Goal: Contribute content: Contribute content

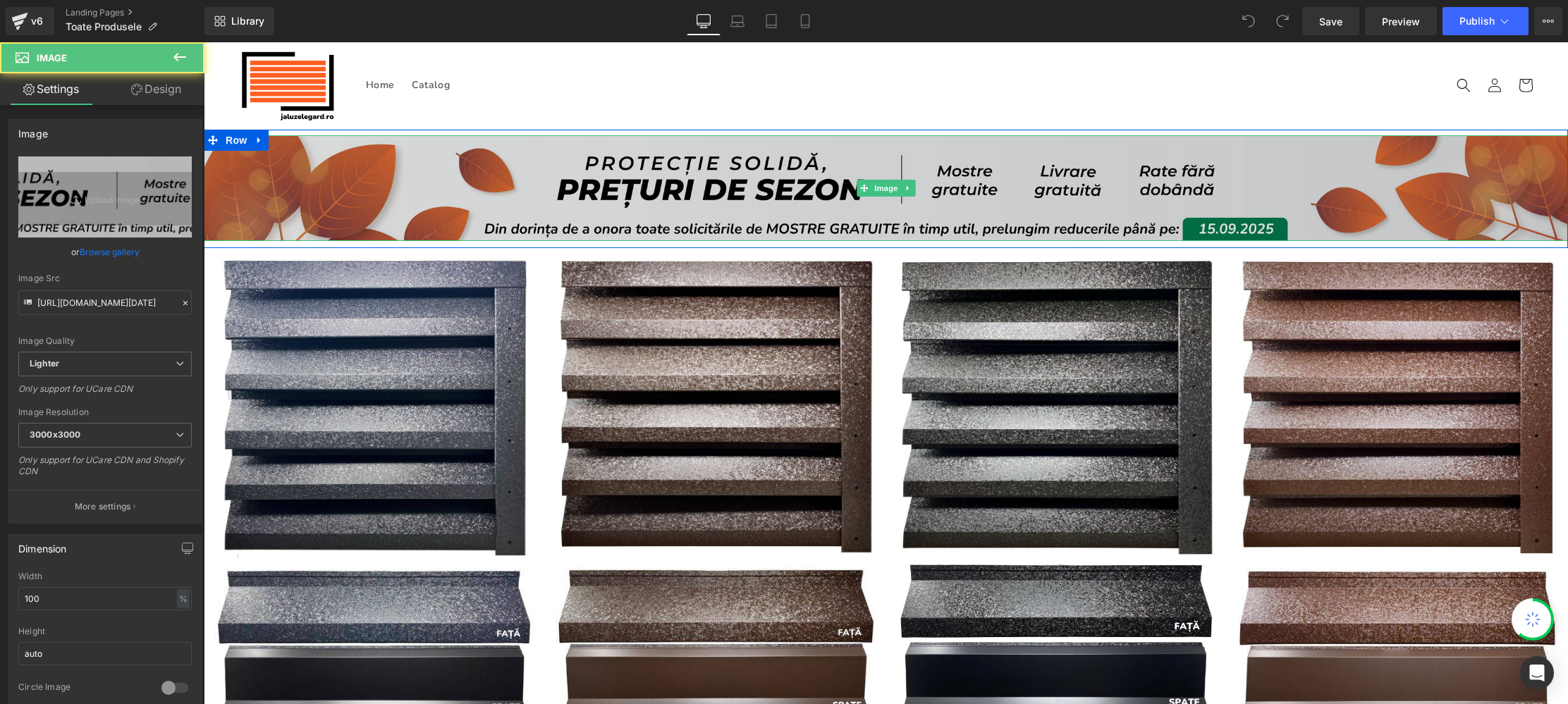
click at [775, 185] on img at bounding box center [886, 188] width 1365 height 106
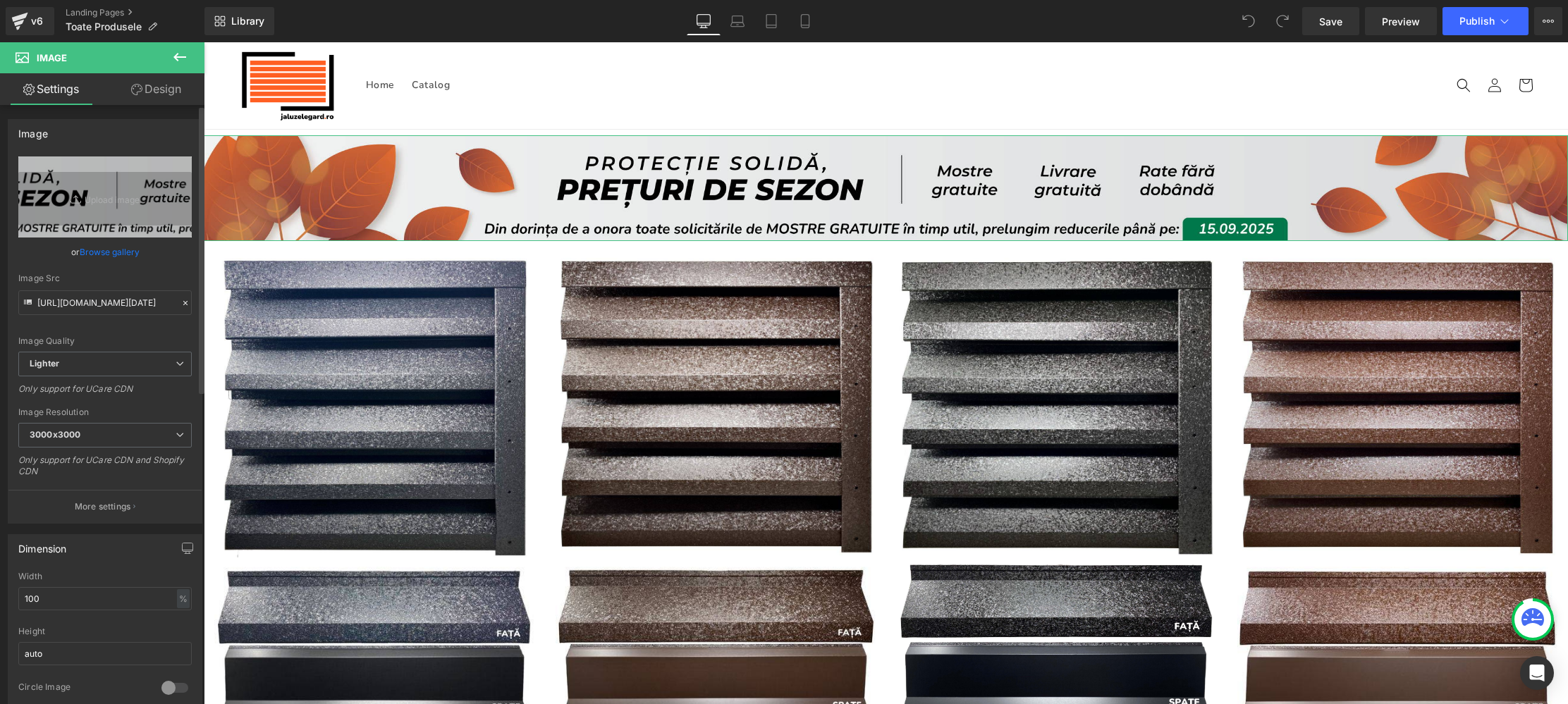
click at [117, 252] on link "Browse gallery" at bounding box center [110, 252] width 60 height 25
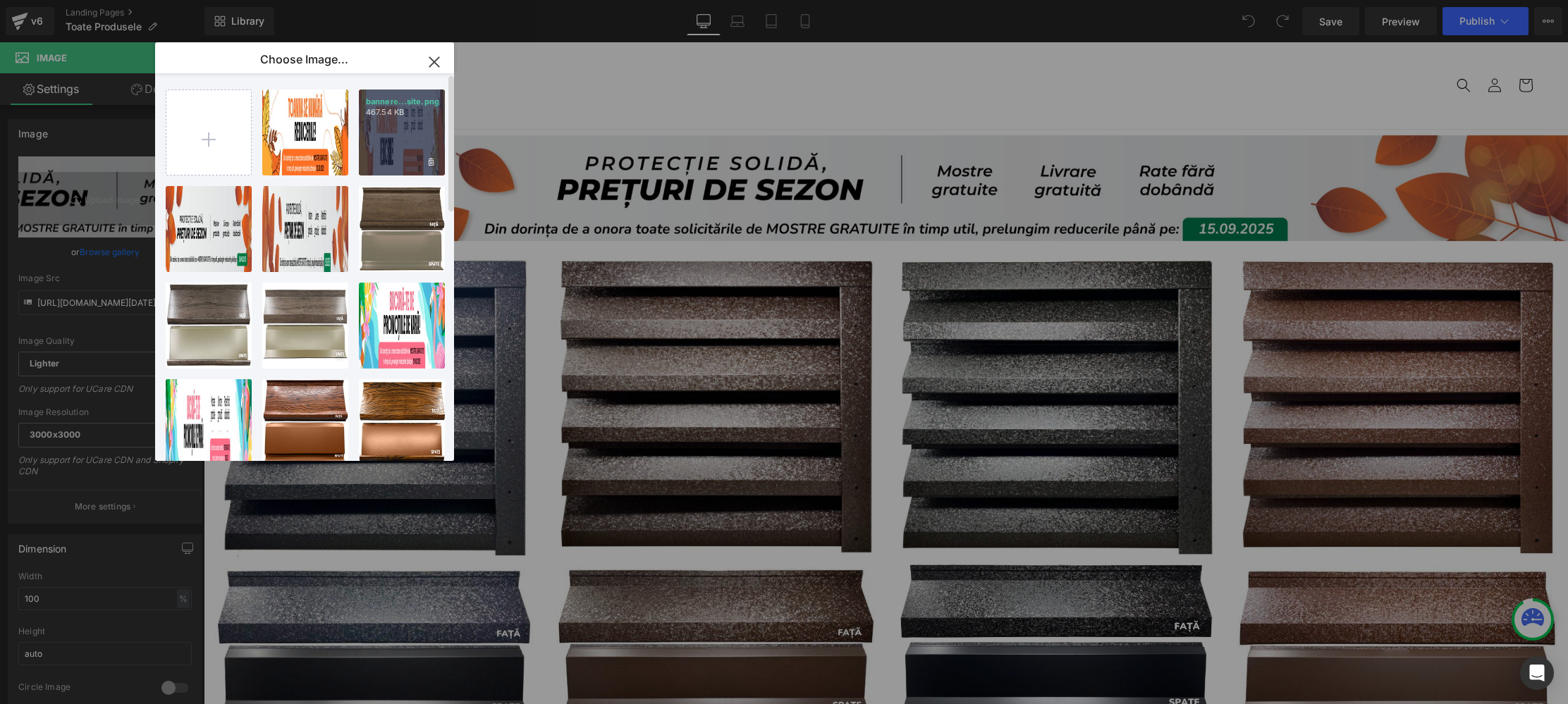
click at [388, 142] on div "bannere...site.png 467.54 KB" at bounding box center [402, 132] width 86 height 86
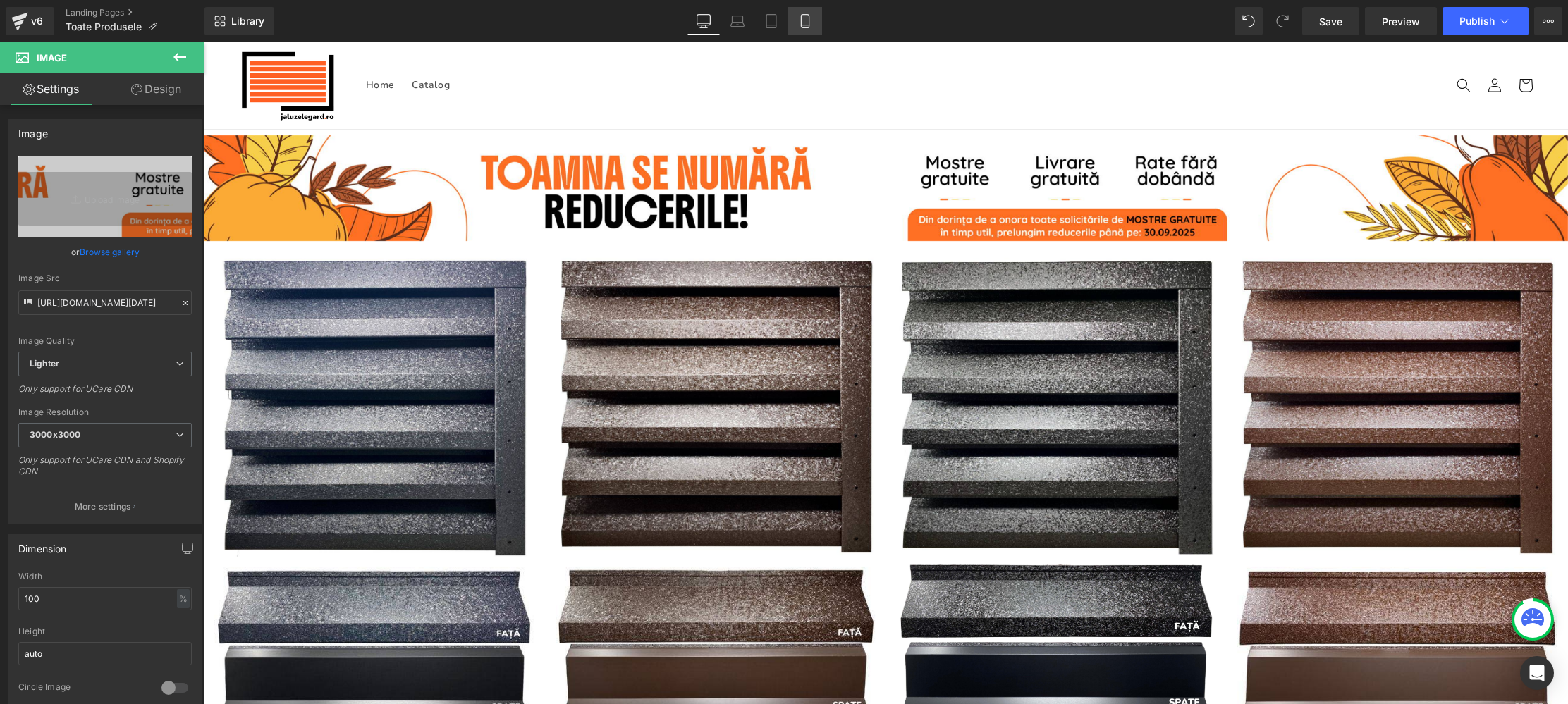
click at [809, 18] on icon at bounding box center [804, 21] width 8 height 14
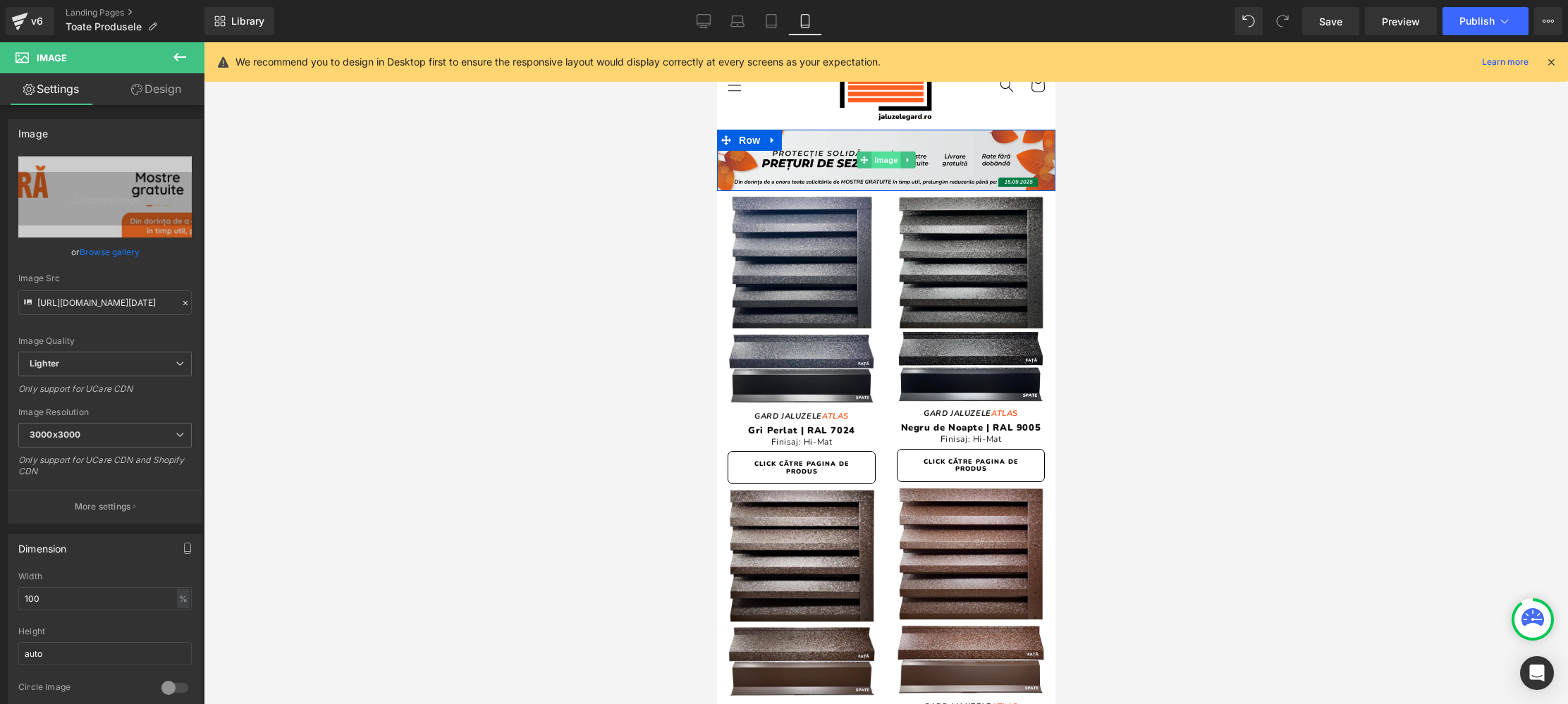
drag, startPoint x: 1381, startPoint y: 216, endPoint x: 883, endPoint y: 162, distance: 500.9
click at [883, 162] on span "Image" at bounding box center [885, 160] width 30 height 17
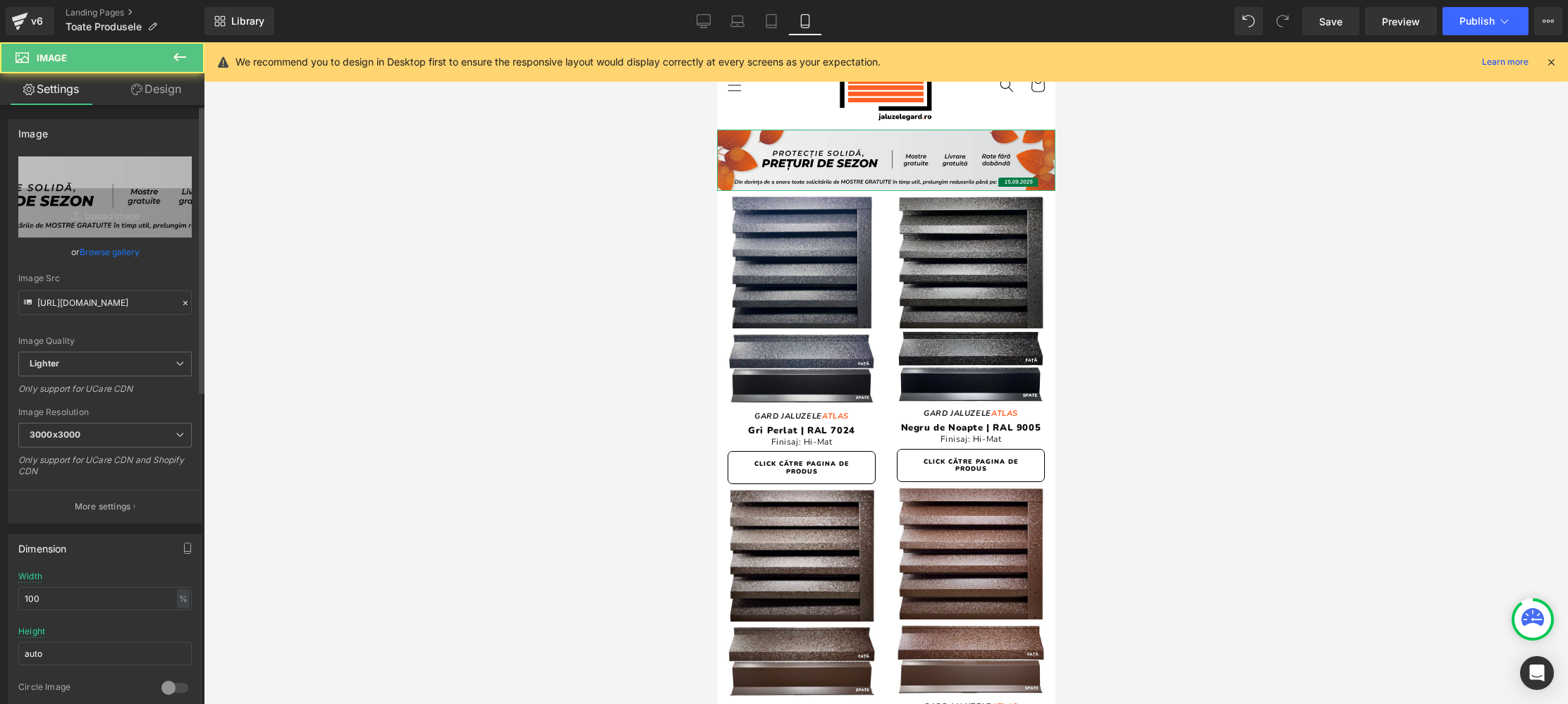
click at [111, 251] on link "Browse gallery" at bounding box center [110, 252] width 60 height 25
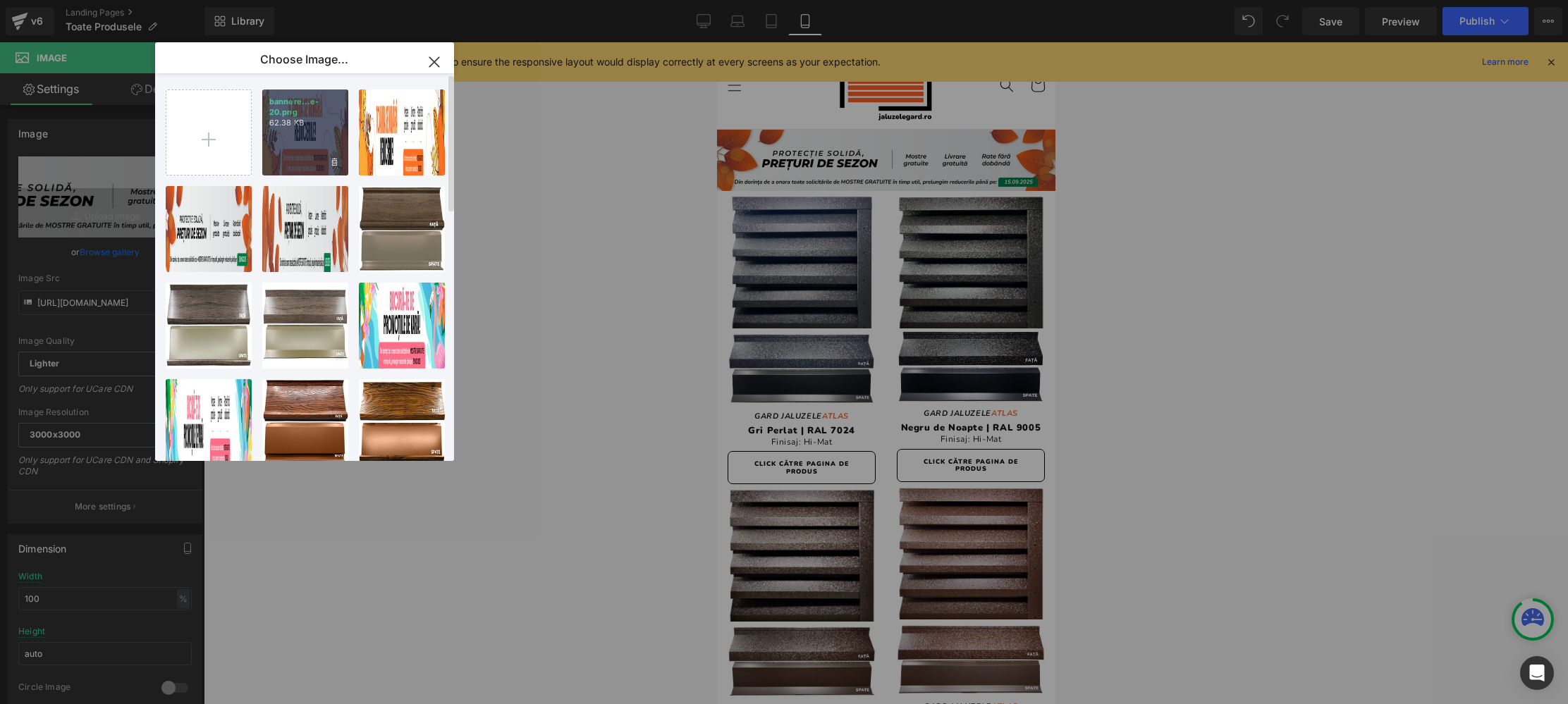
click at [319, 128] on div "bannere...e-20.png 62.38 KB" at bounding box center [305, 132] width 86 height 86
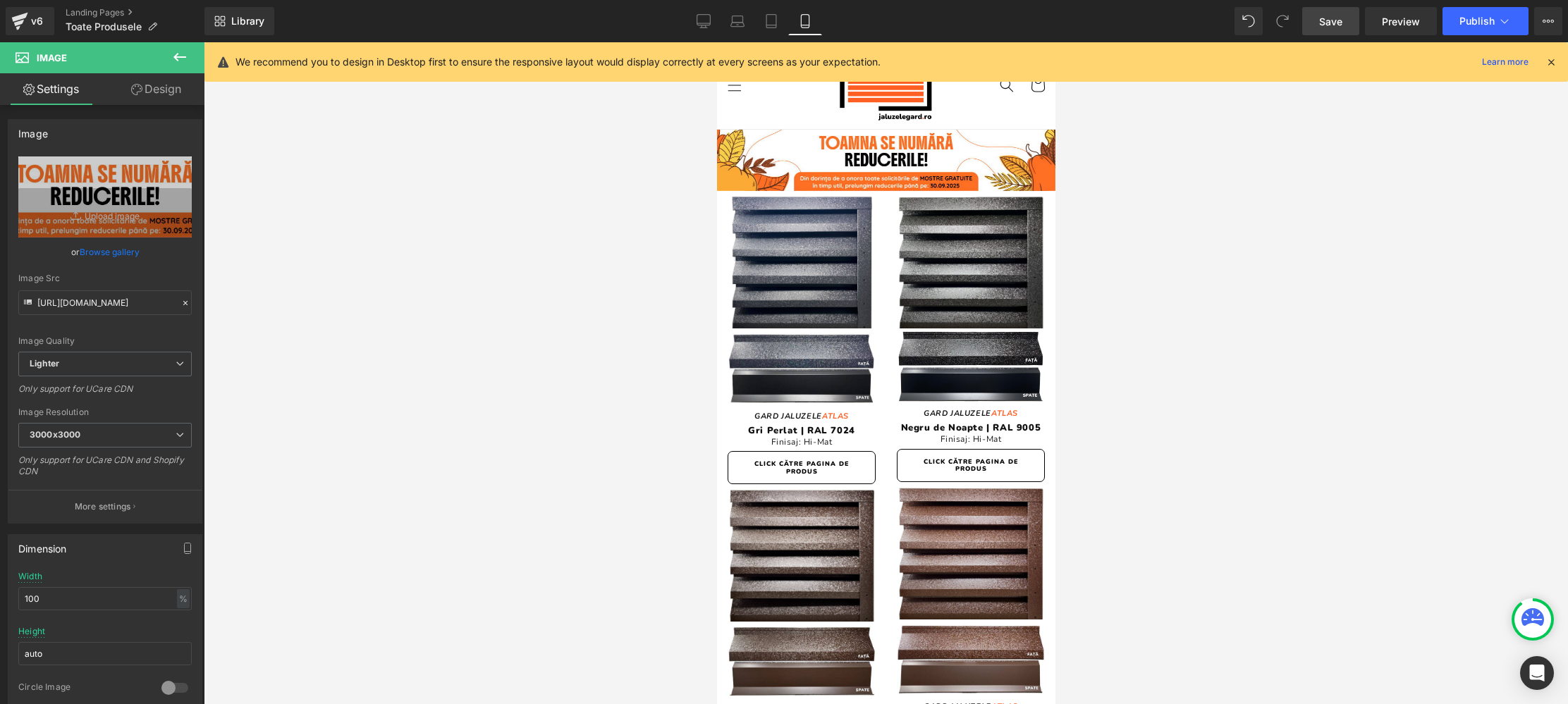
click at [1331, 12] on link "Save" at bounding box center [1331, 20] width 57 height 28
click at [705, 17] on icon at bounding box center [704, 21] width 14 height 14
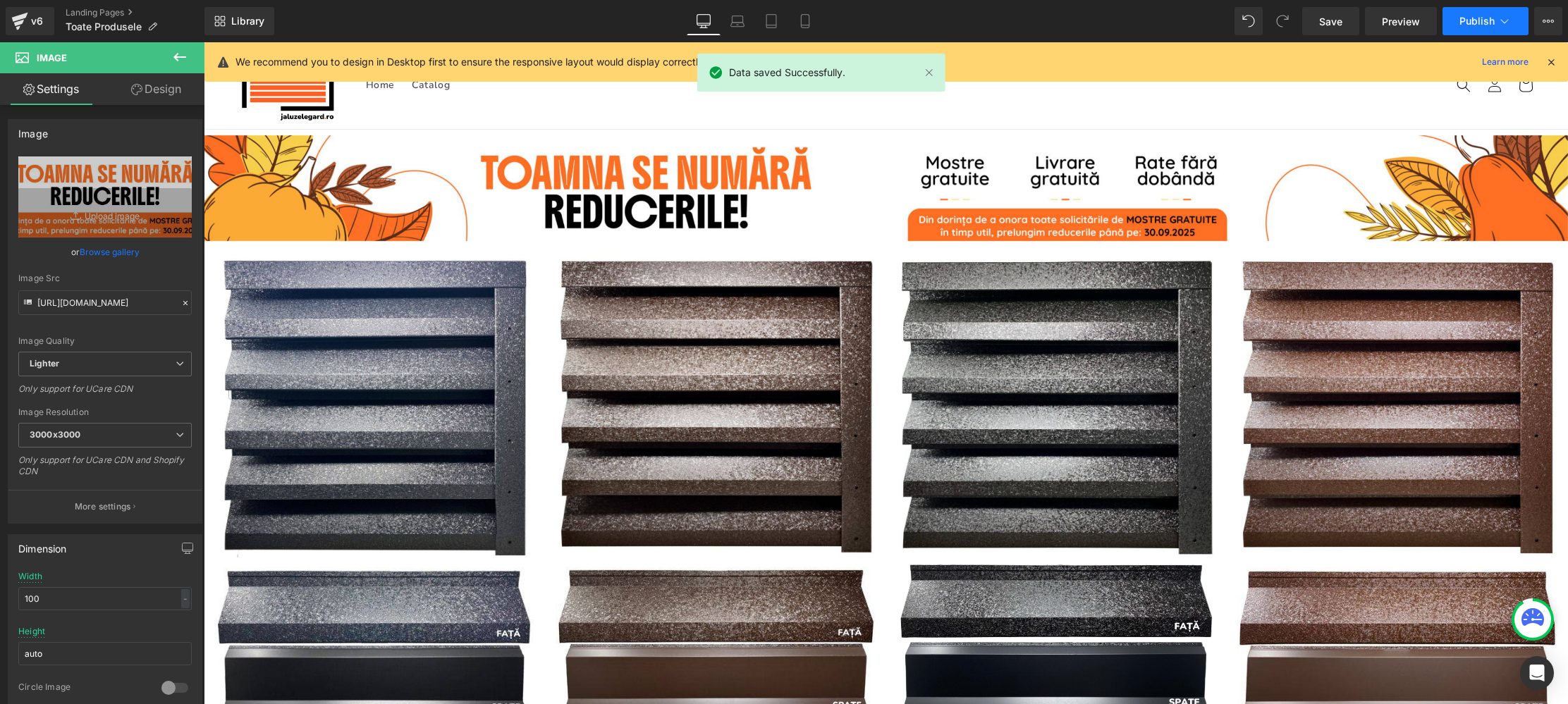
click at [1488, 19] on span "Publish" at bounding box center [1476, 20] width 35 height 11
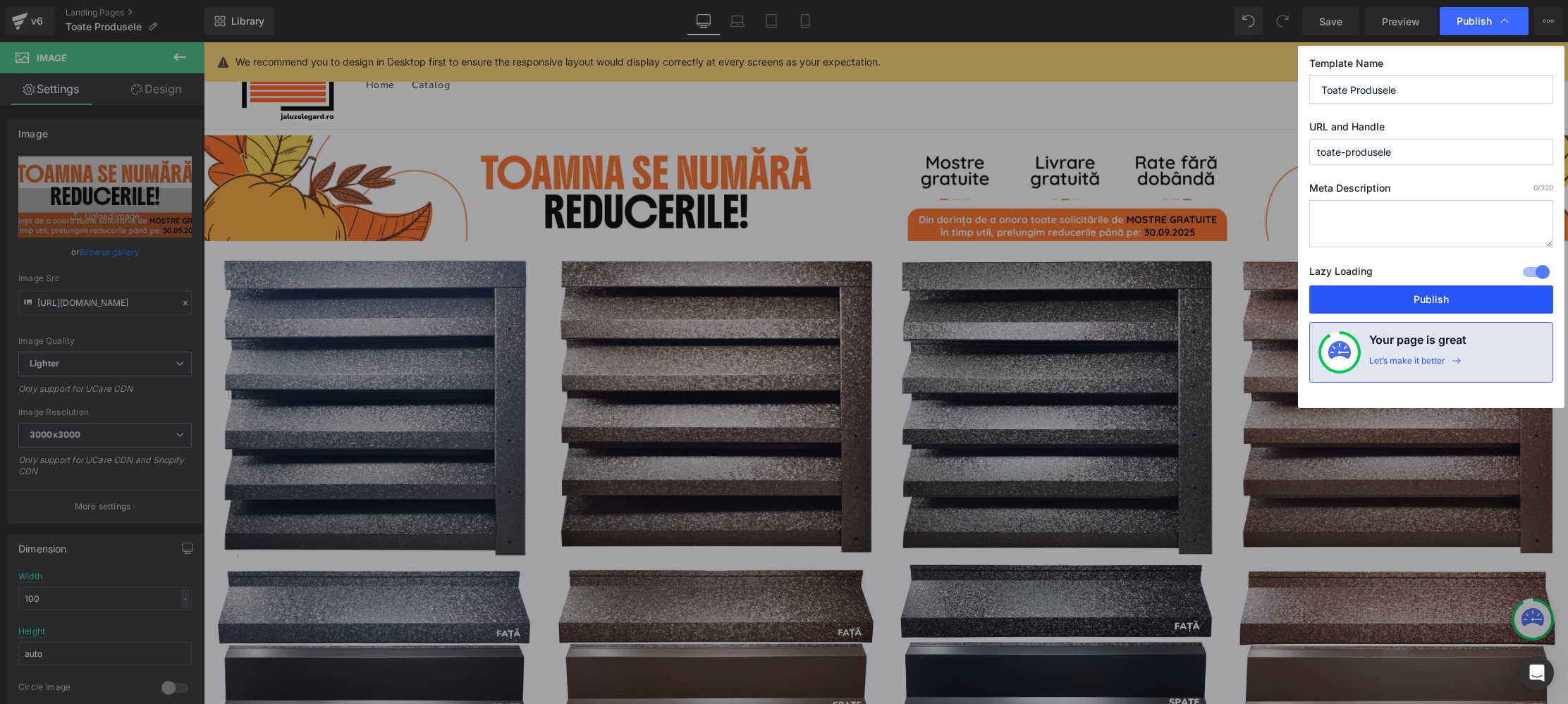
click at [1405, 304] on button "Publish" at bounding box center [1431, 299] width 244 height 28
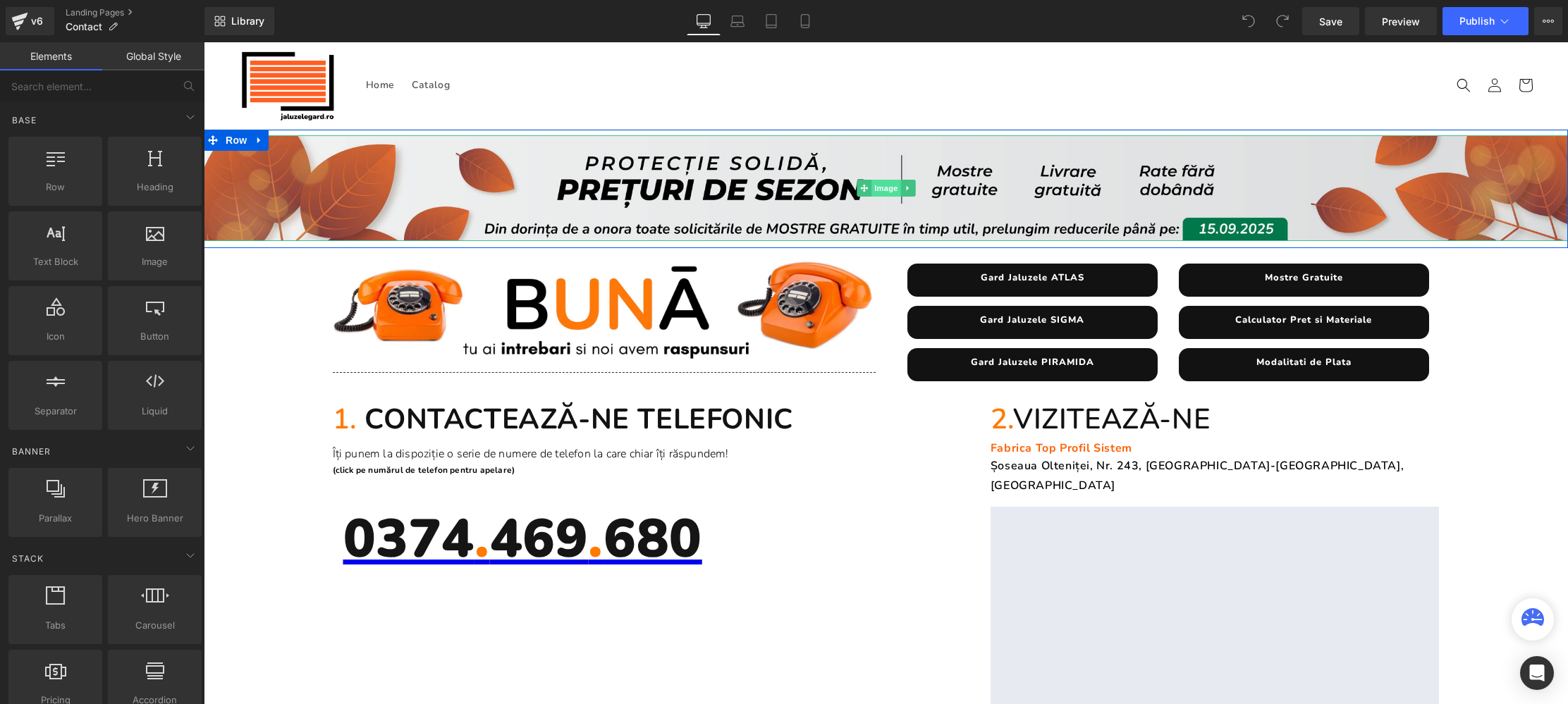
click at [888, 189] on span "Image" at bounding box center [886, 188] width 30 height 17
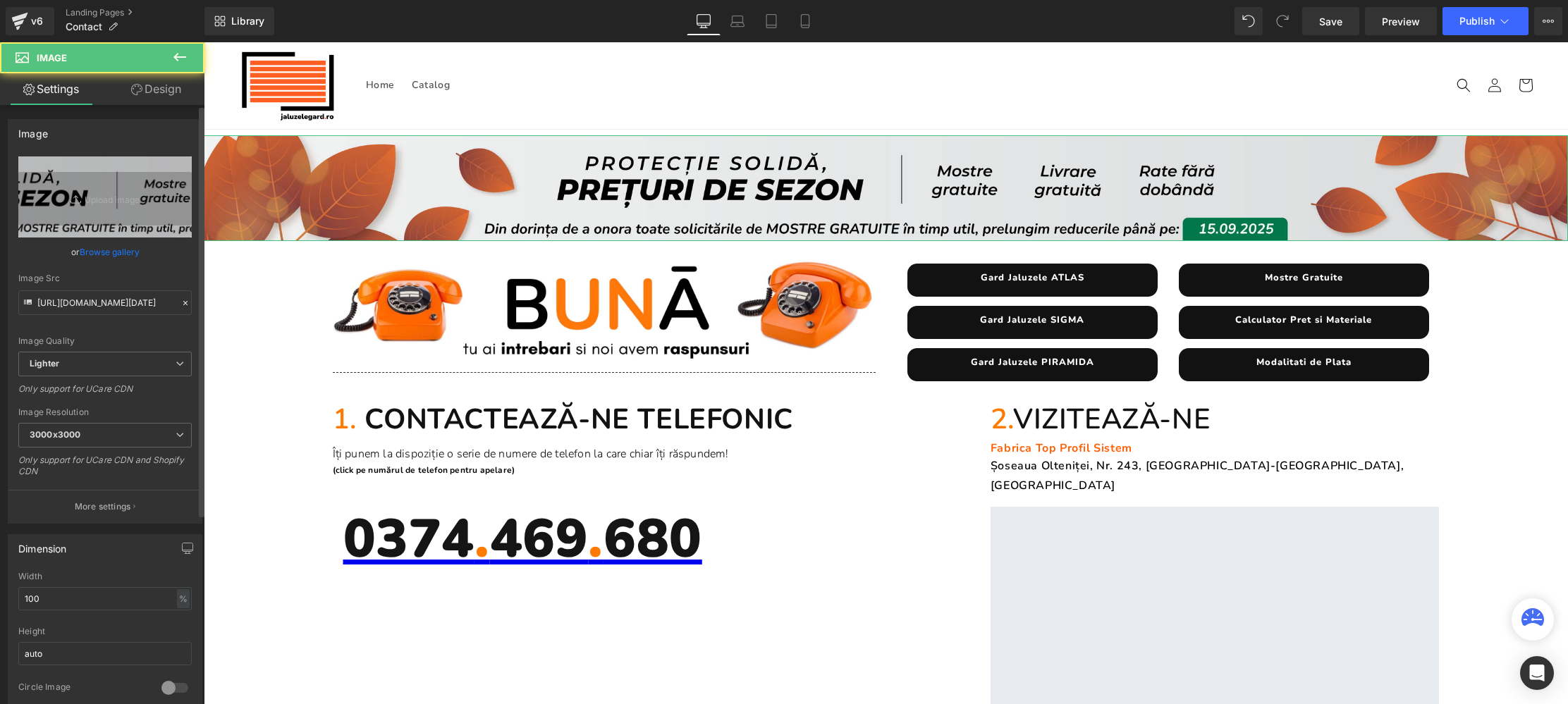
click at [110, 249] on link "Browse gallery" at bounding box center [110, 252] width 60 height 25
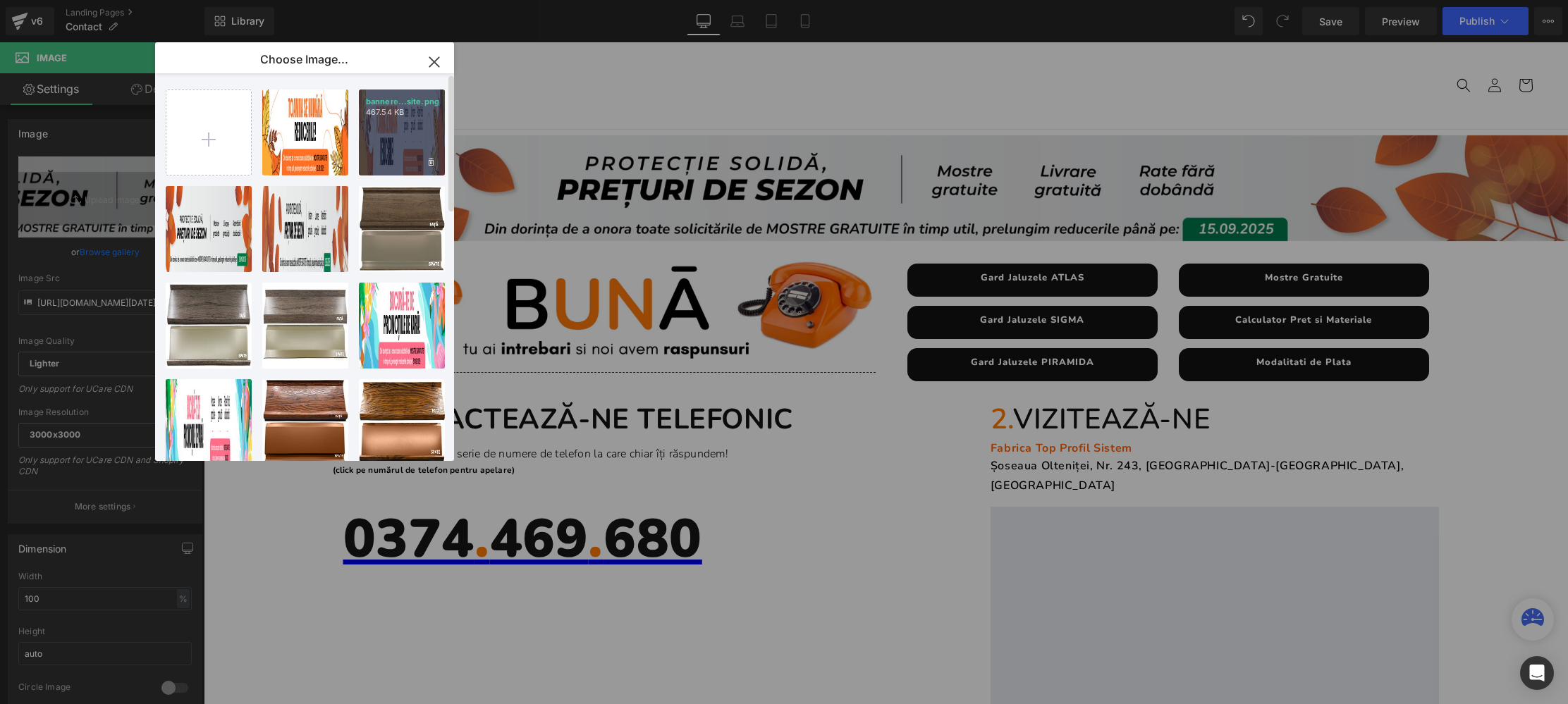
click at [409, 133] on div "bannere...site.png 467.54 KB" at bounding box center [402, 132] width 86 height 86
type input "https://ucarecdn.com/a7fc1a90-15f0-45f3-a143-679ecbe41aa9/-/format/auto/-/previ…"
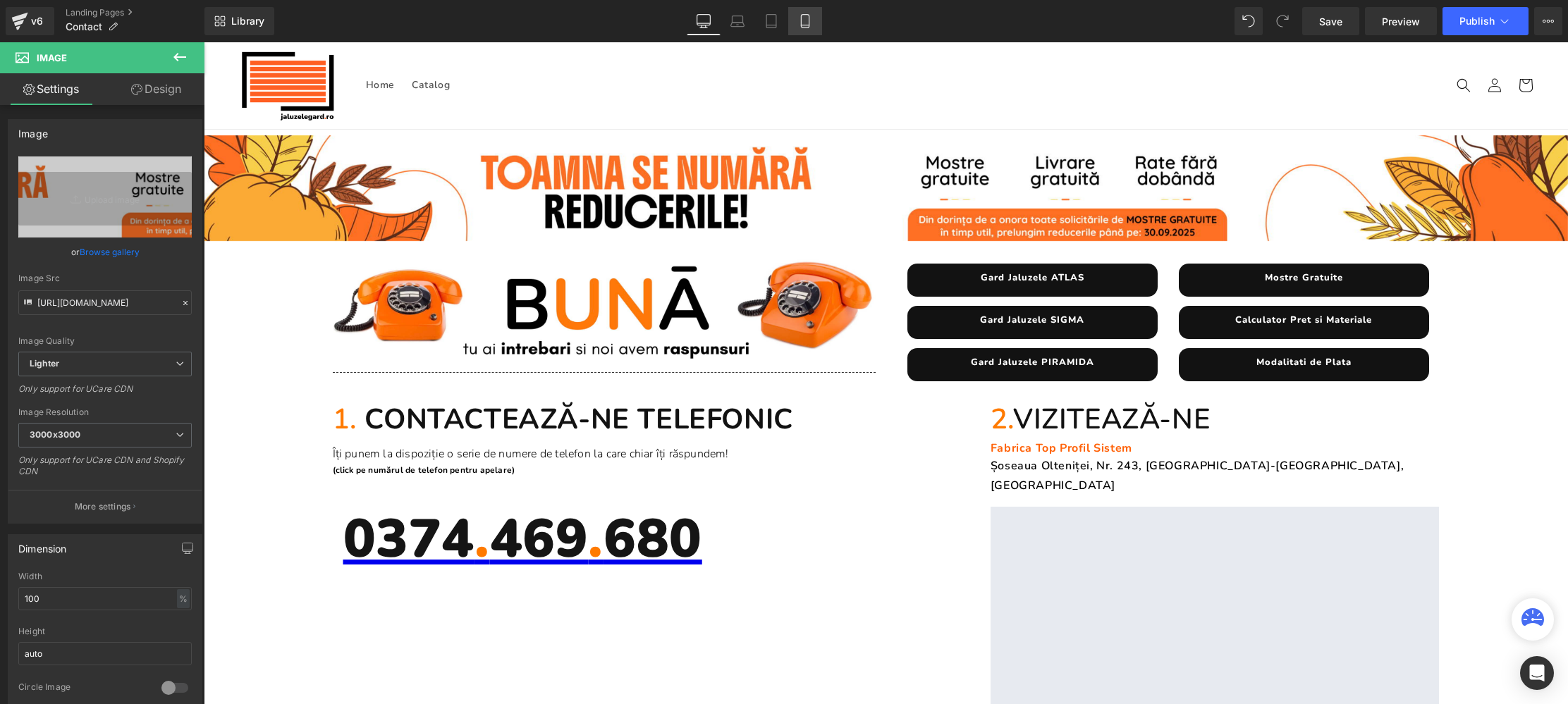
click at [806, 20] on icon at bounding box center [805, 21] width 14 height 14
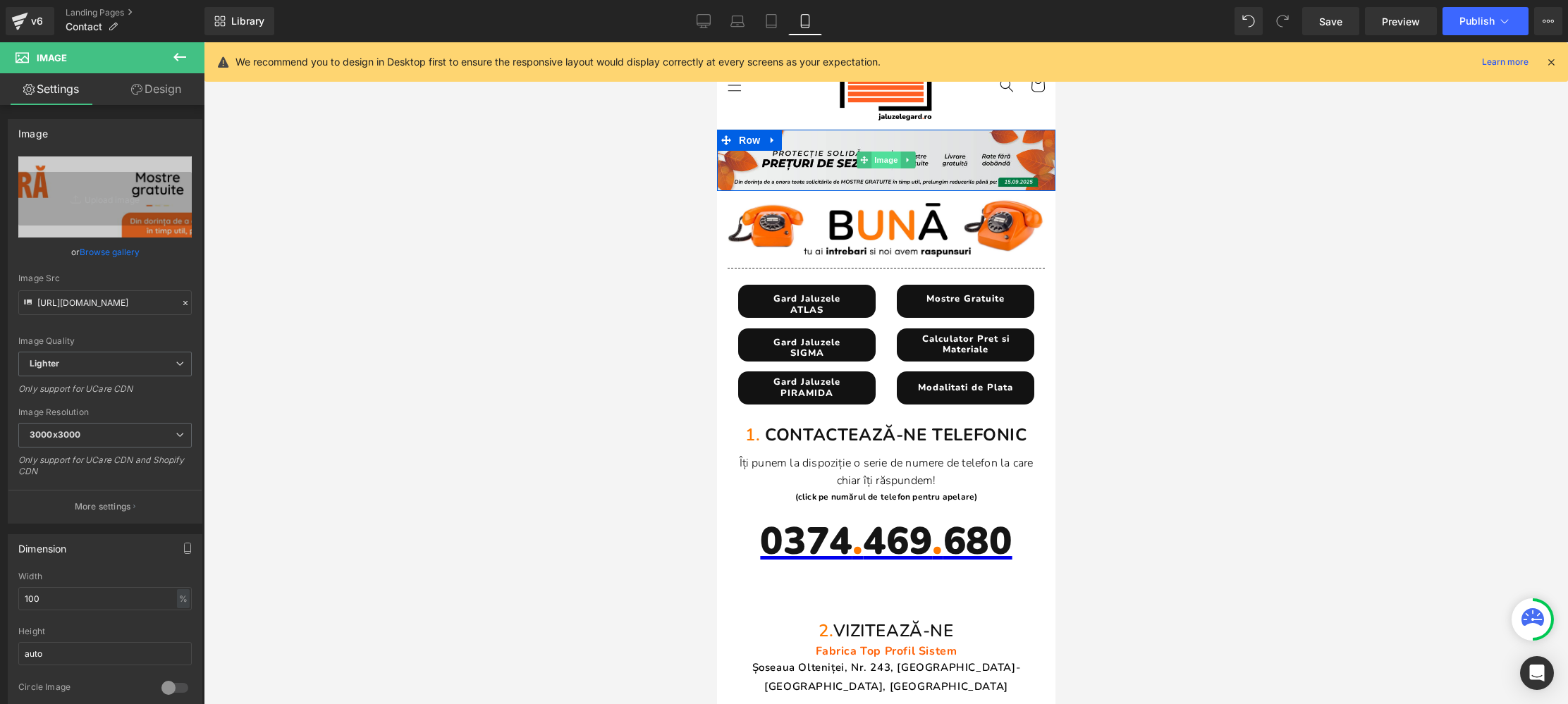
drag, startPoint x: 894, startPoint y: 161, endPoint x: 853, endPoint y: 167, distance: 41.4
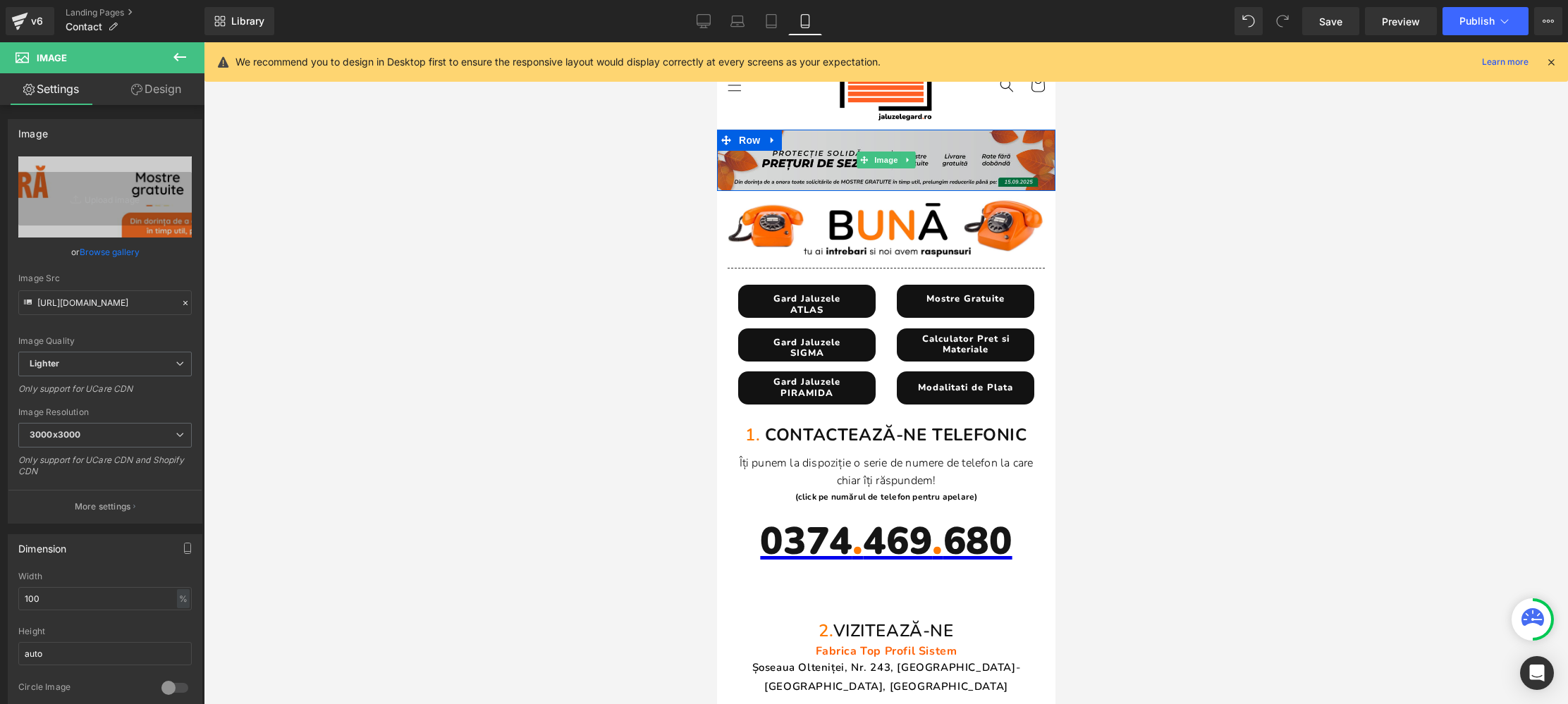
click at [894, 161] on span "Image" at bounding box center [885, 160] width 30 height 17
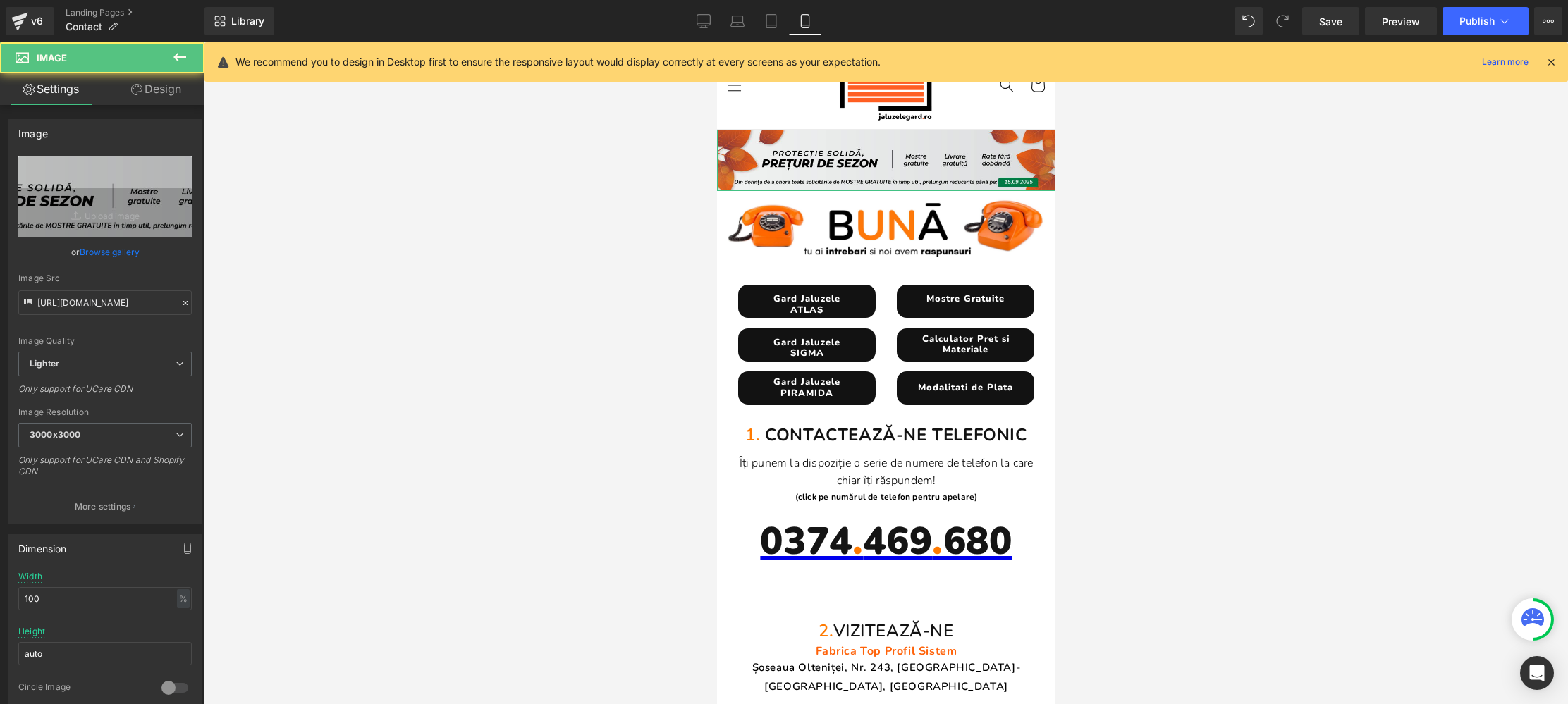
drag, startPoint x: 129, startPoint y: 252, endPoint x: 142, endPoint y: 247, distance: 13.9
click at [129, 252] on link "Browse gallery" at bounding box center [110, 252] width 60 height 25
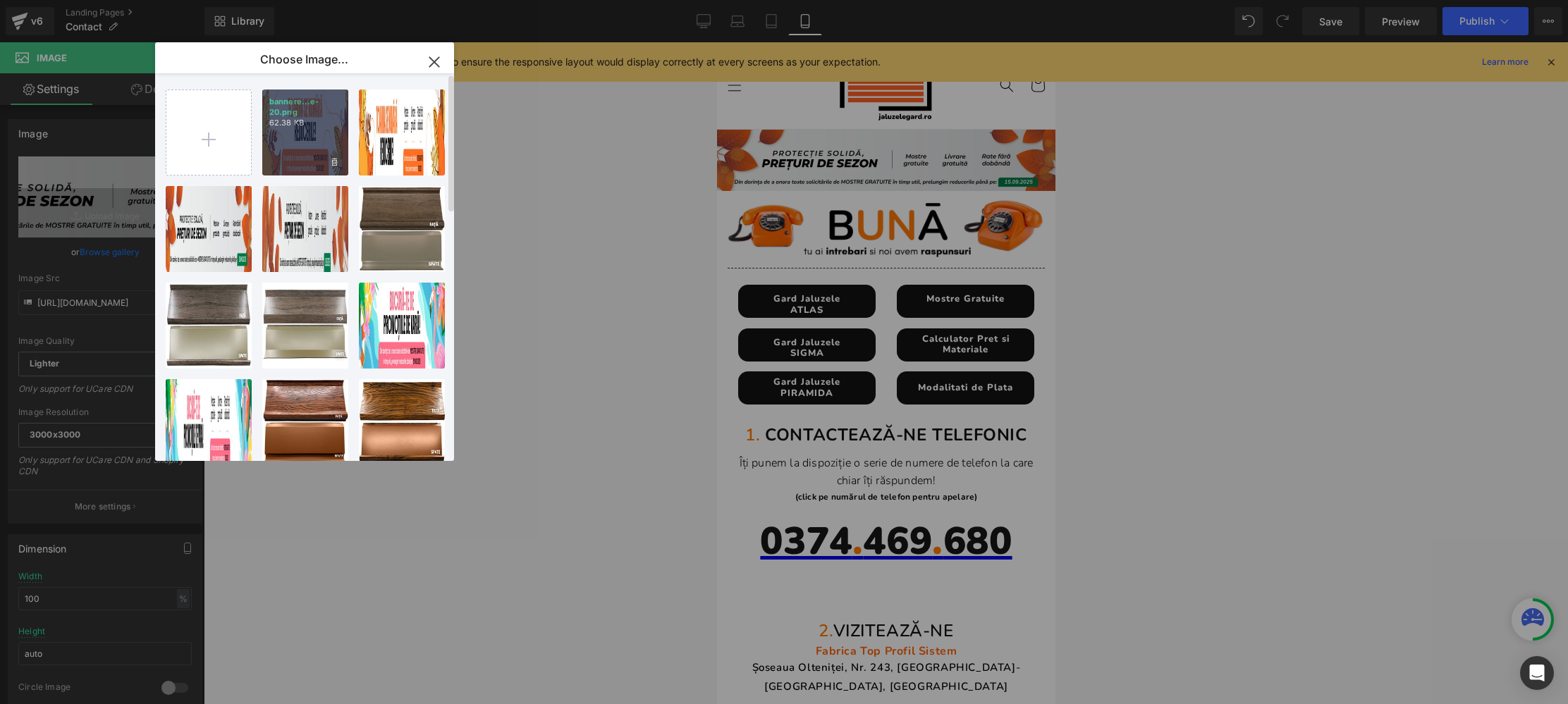
click at [299, 154] on div "bannere...e-20.png 62.38 KB" at bounding box center [305, 132] width 86 height 86
type input "https://ucarecdn.com/ad5869b7-cf03-4390-b518-87472d663c09/-/format/auto/-/previ…"
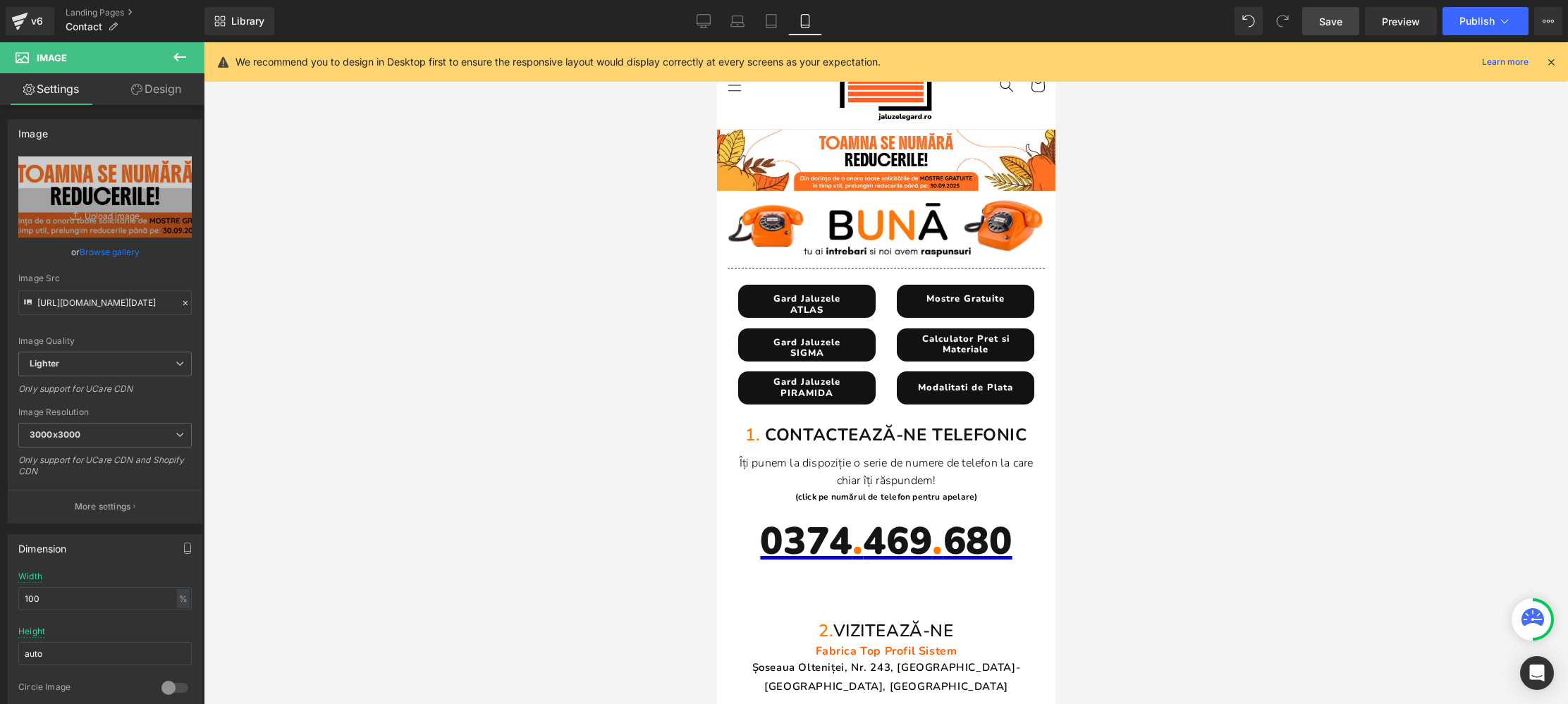
click at [1330, 23] on span "Save" at bounding box center [1331, 21] width 23 height 14
click at [1478, 20] on span "Publish" at bounding box center [1476, 20] width 35 height 11
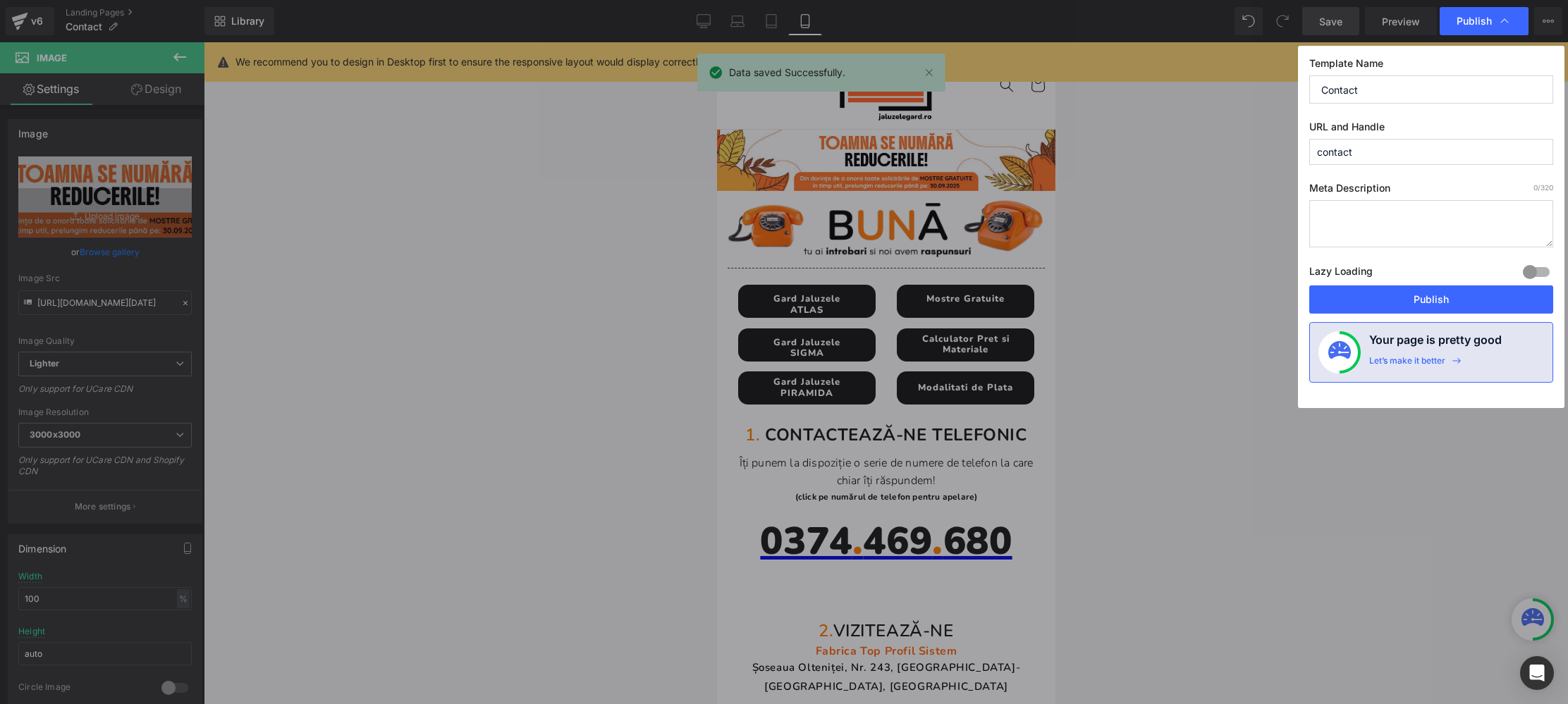
drag, startPoint x: 1538, startPoint y: 270, endPoint x: 1533, endPoint y: 280, distance: 11.2
click at [1538, 270] on div at bounding box center [1537, 272] width 34 height 23
drag, startPoint x: 1491, startPoint y: 287, endPoint x: 1226, endPoint y: 278, distance: 265.2
click at [1489, 287] on button "Publish" at bounding box center [1431, 299] width 244 height 28
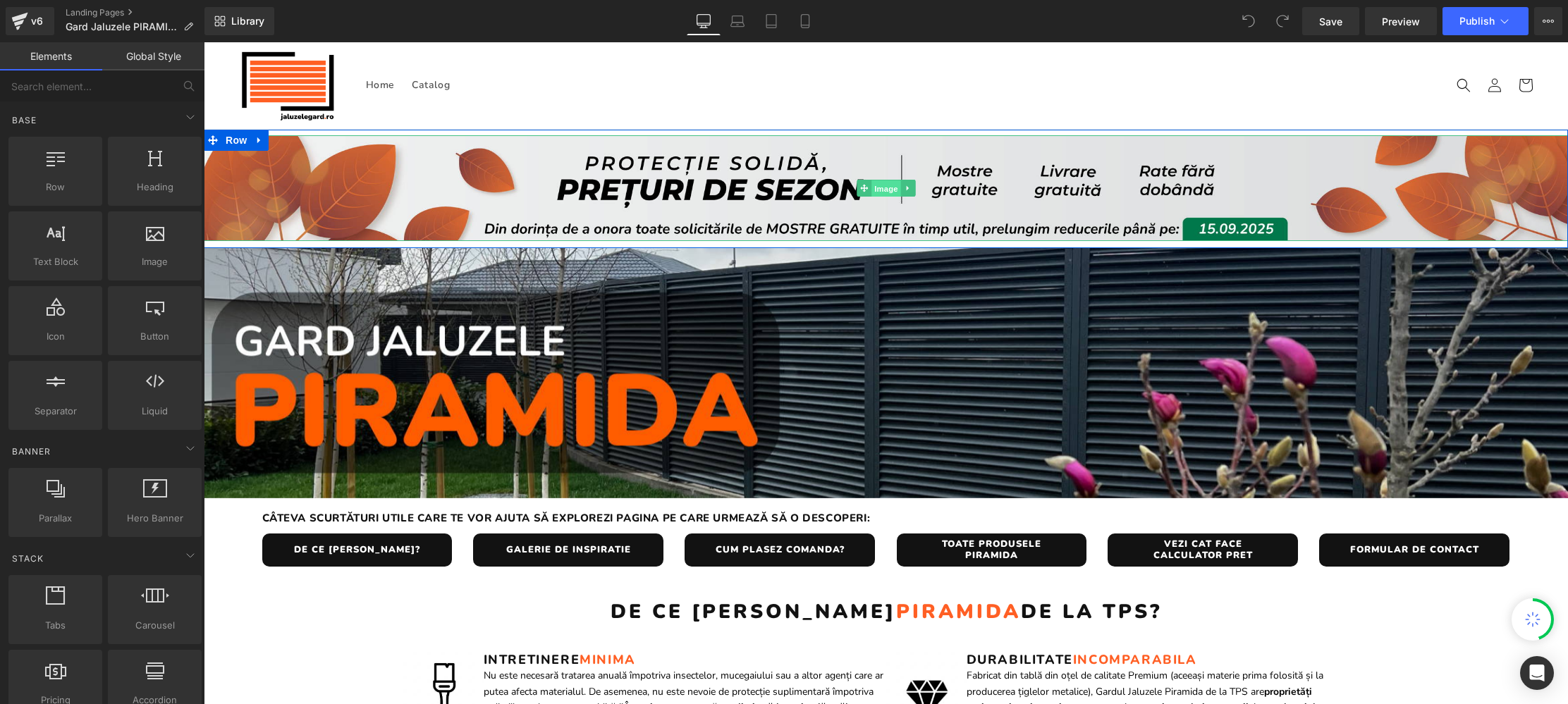
click at [886, 187] on span "Image" at bounding box center [886, 189] width 30 height 17
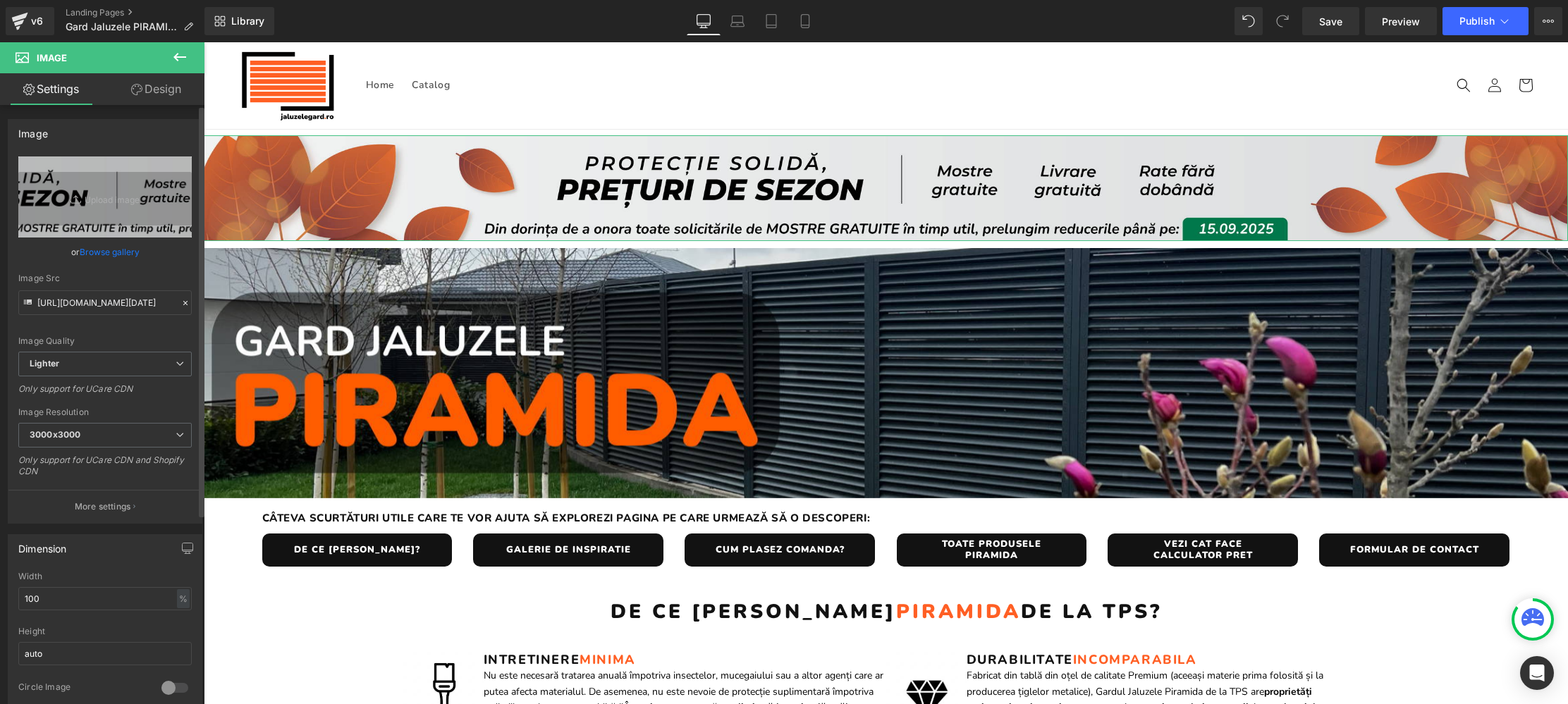
click at [121, 249] on link "Browse gallery" at bounding box center [110, 252] width 60 height 25
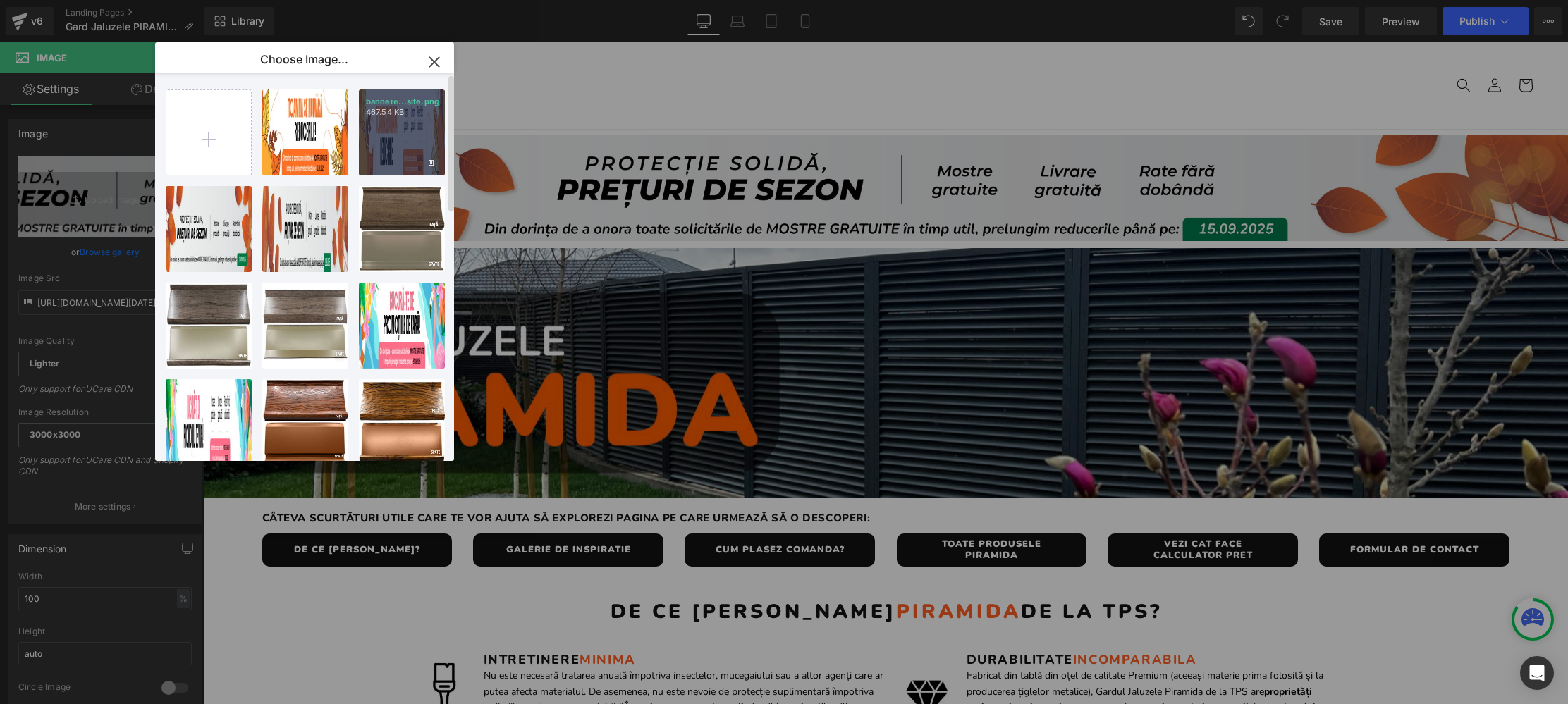
click at [385, 141] on div "bannere...site.png 467.54 KB" at bounding box center [402, 132] width 86 height 86
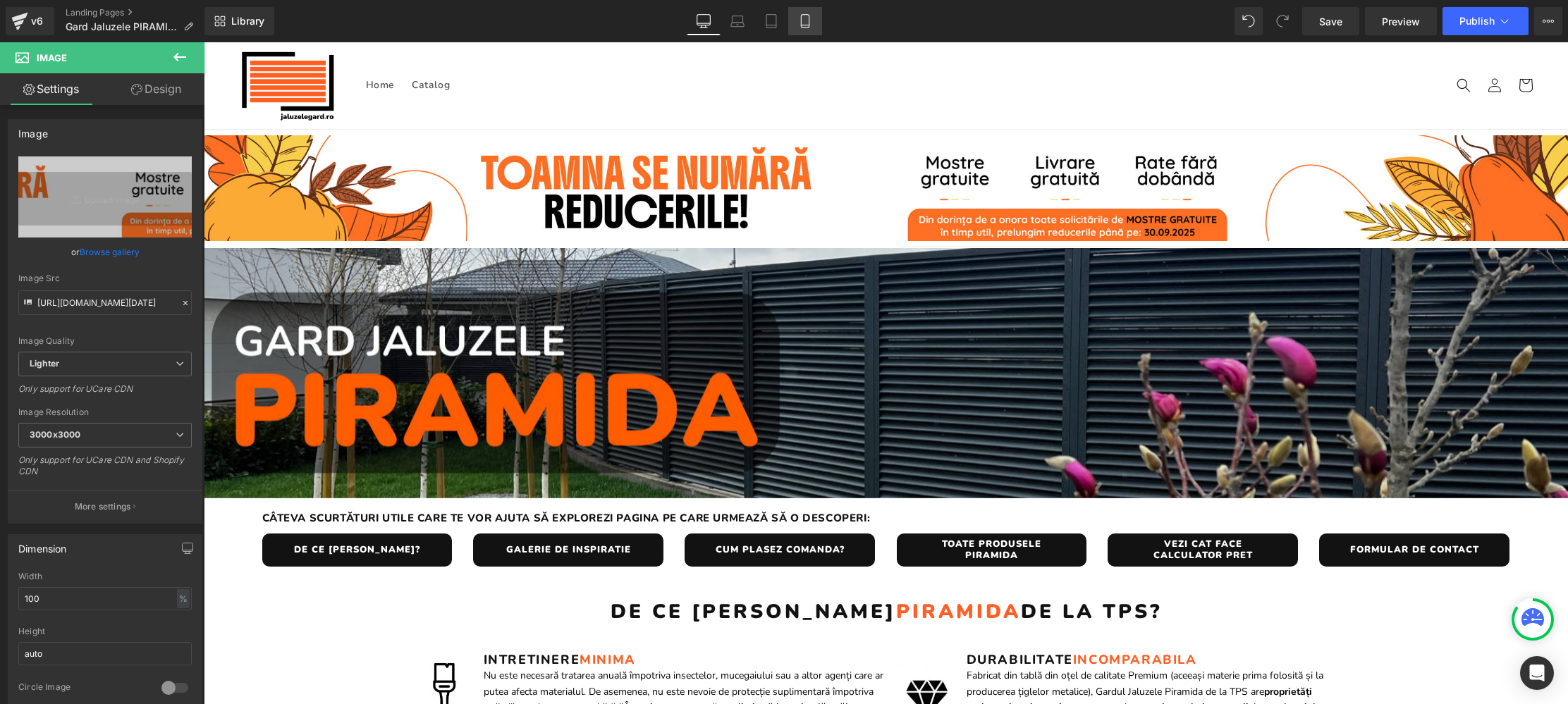
click at [803, 24] on icon at bounding box center [805, 21] width 14 height 14
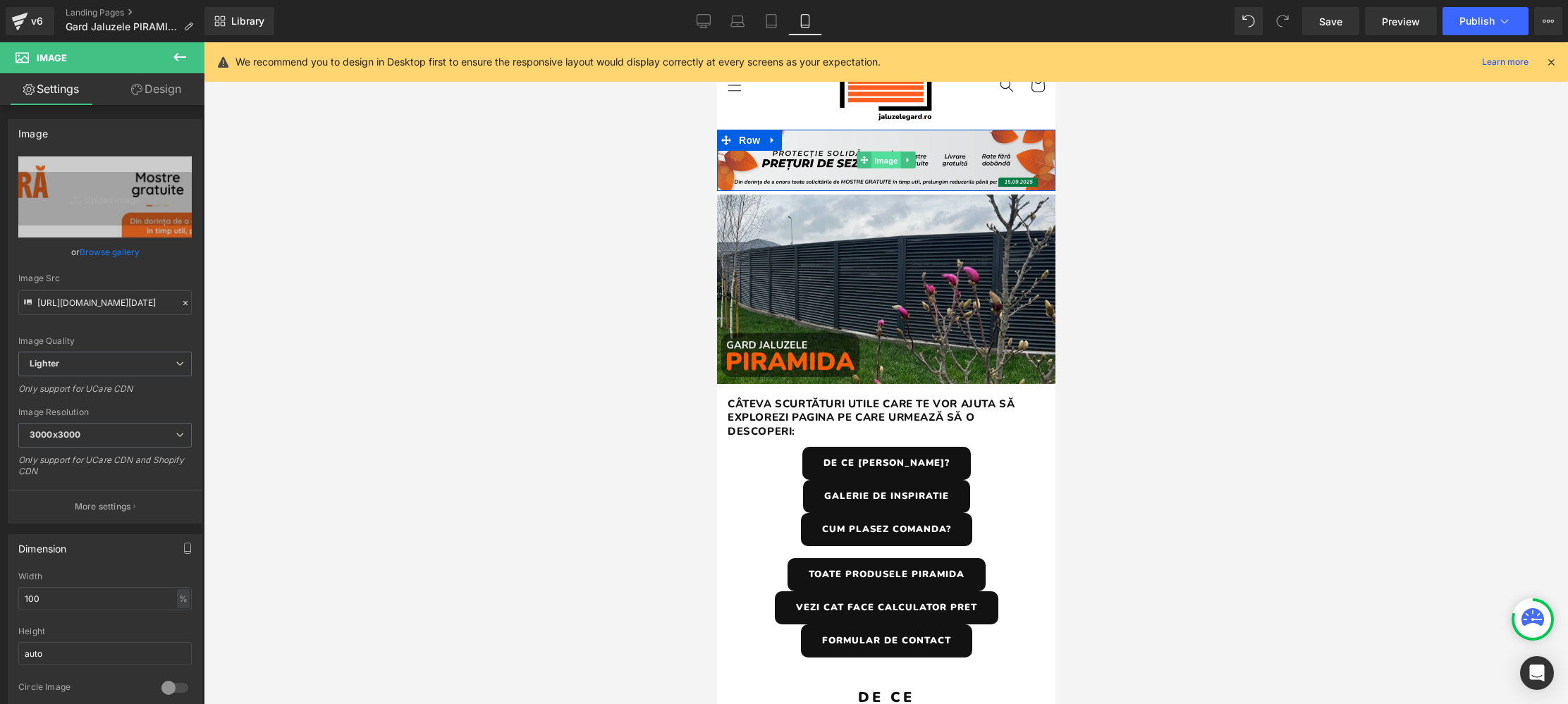
click at [882, 162] on span "Image" at bounding box center [885, 161] width 30 height 17
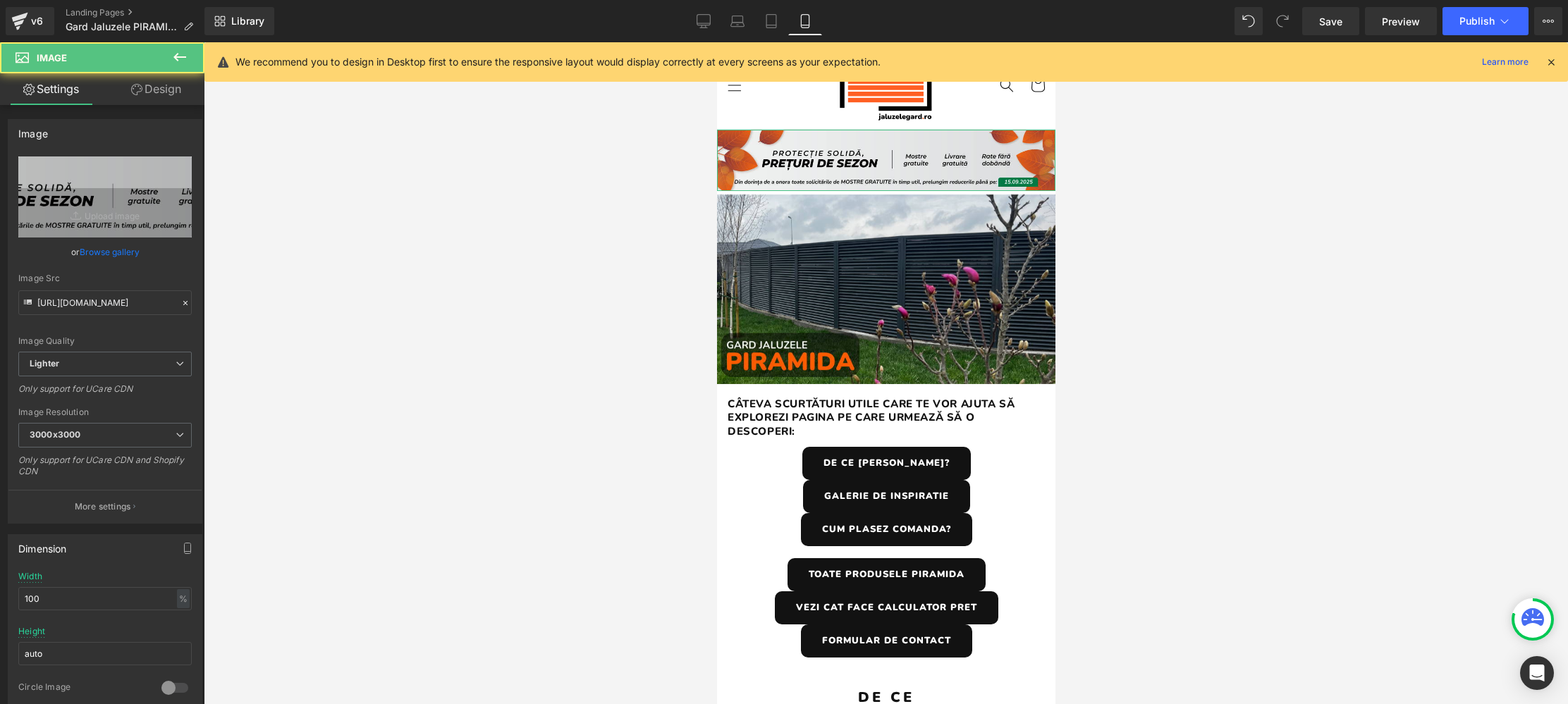
drag, startPoint x: 85, startPoint y: 248, endPoint x: 93, endPoint y: 247, distance: 8.1
click at [85, 249] on link "Browse gallery" at bounding box center [110, 252] width 60 height 25
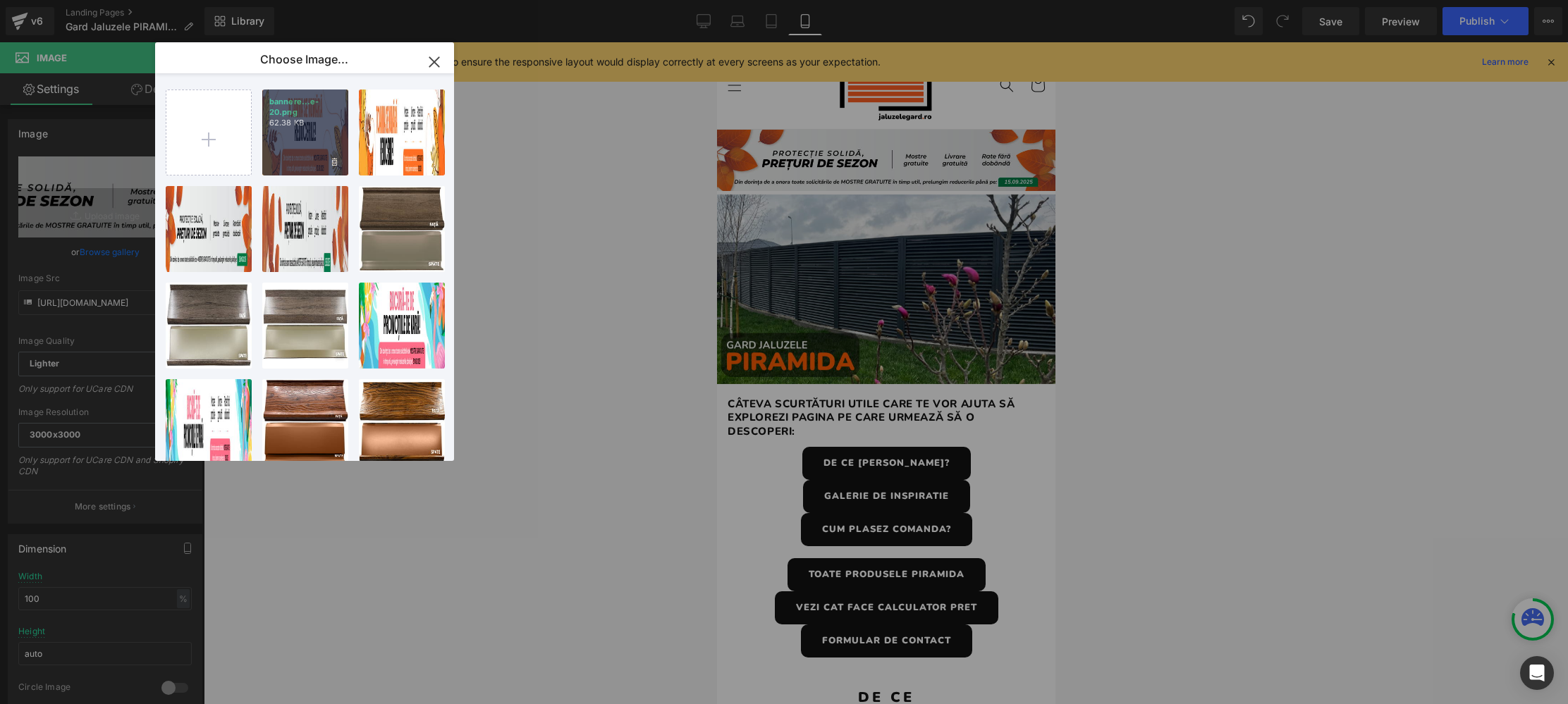
click at [311, 143] on div "bannere...e-20.png 62.38 KB" at bounding box center [305, 132] width 86 height 86
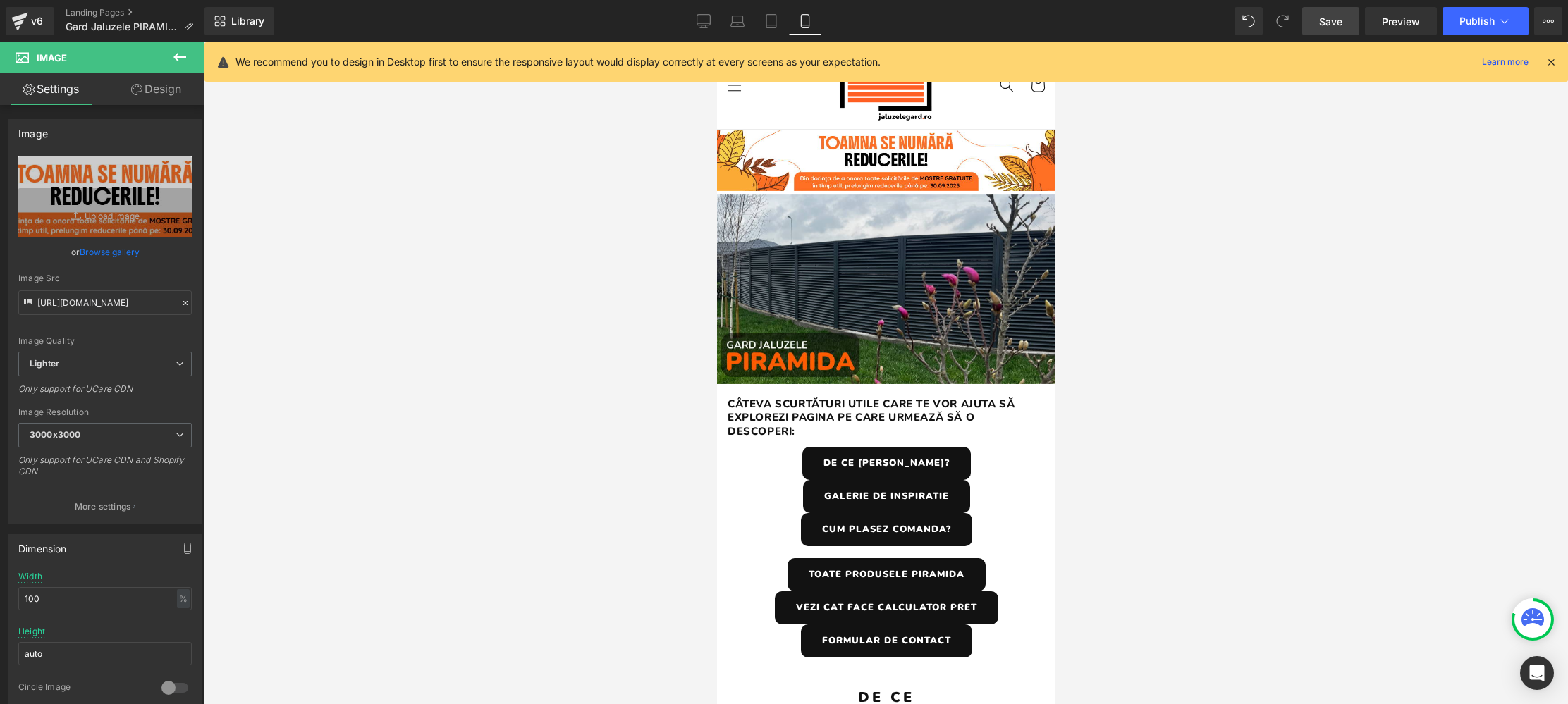
click at [1348, 25] on link "Save" at bounding box center [1331, 20] width 57 height 28
click at [702, 24] on icon at bounding box center [704, 21] width 14 height 14
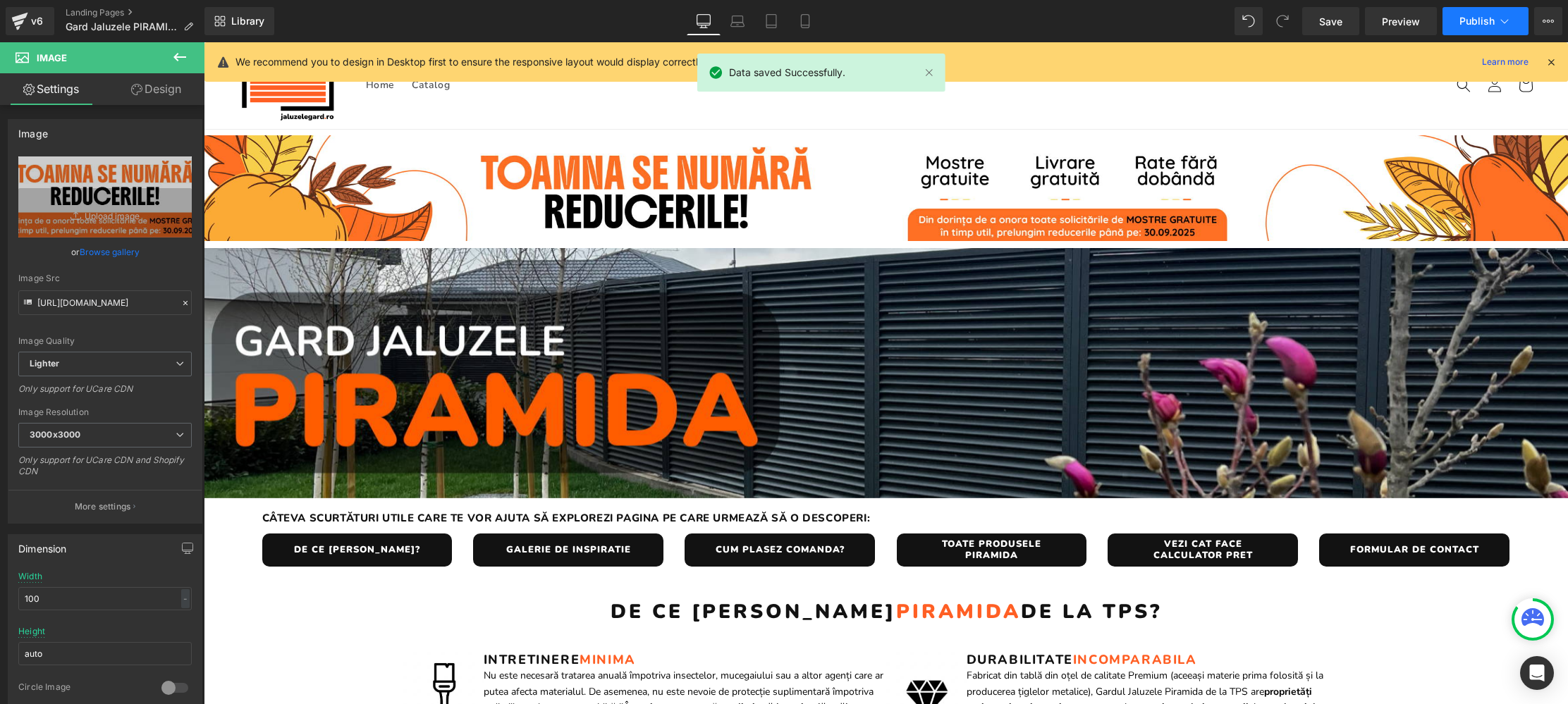
click at [1506, 25] on icon at bounding box center [1504, 21] width 14 height 14
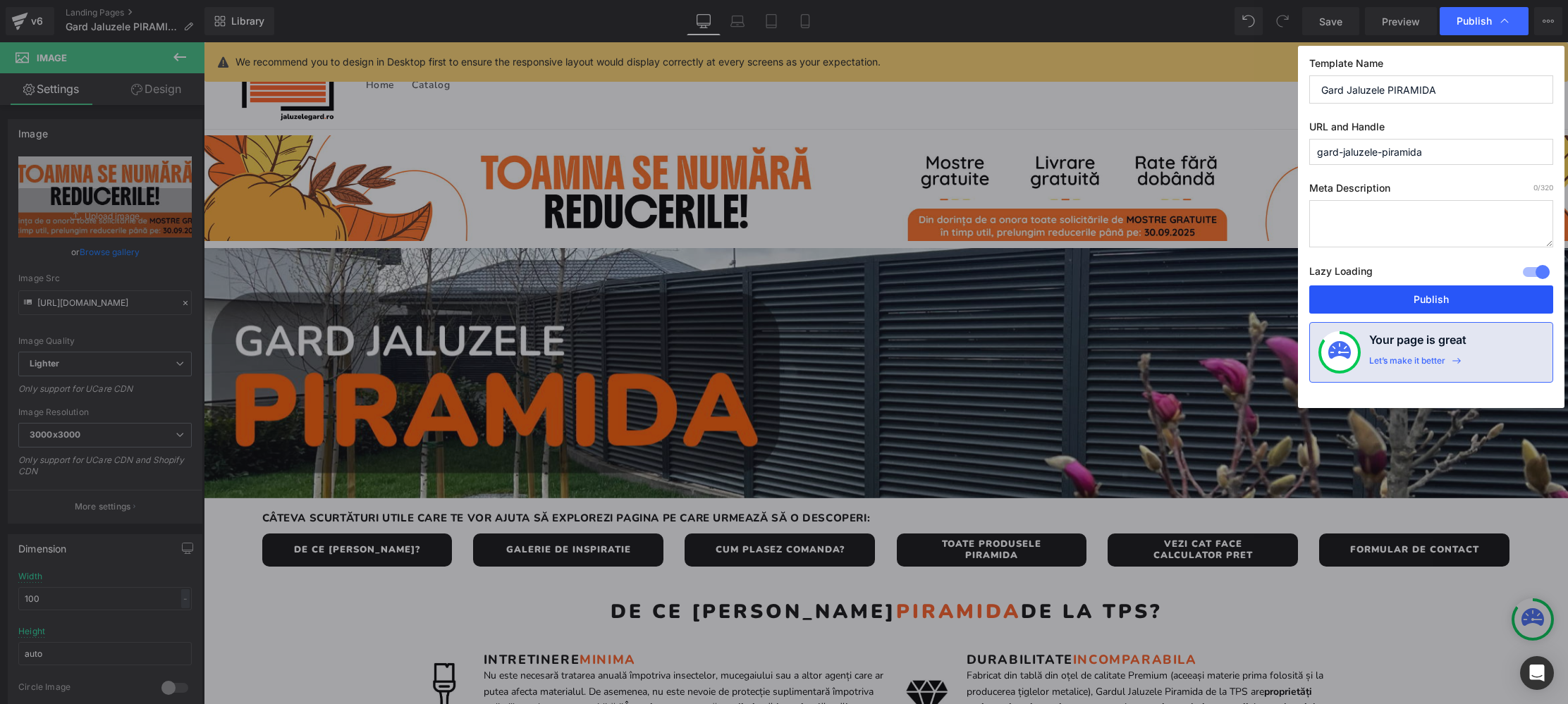
click at [1478, 294] on button "Publish" at bounding box center [1431, 299] width 244 height 28
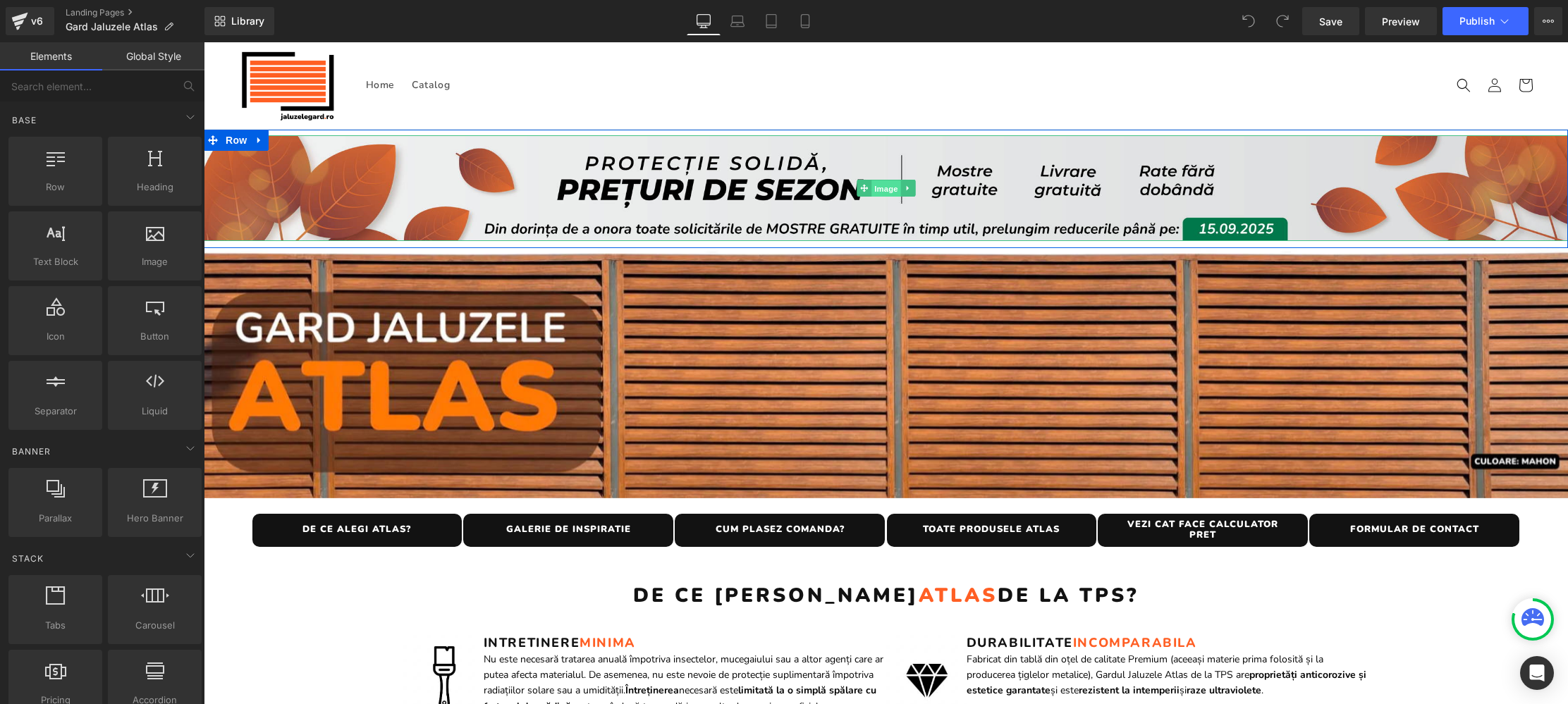
click at [887, 187] on span "Image" at bounding box center [886, 189] width 30 height 17
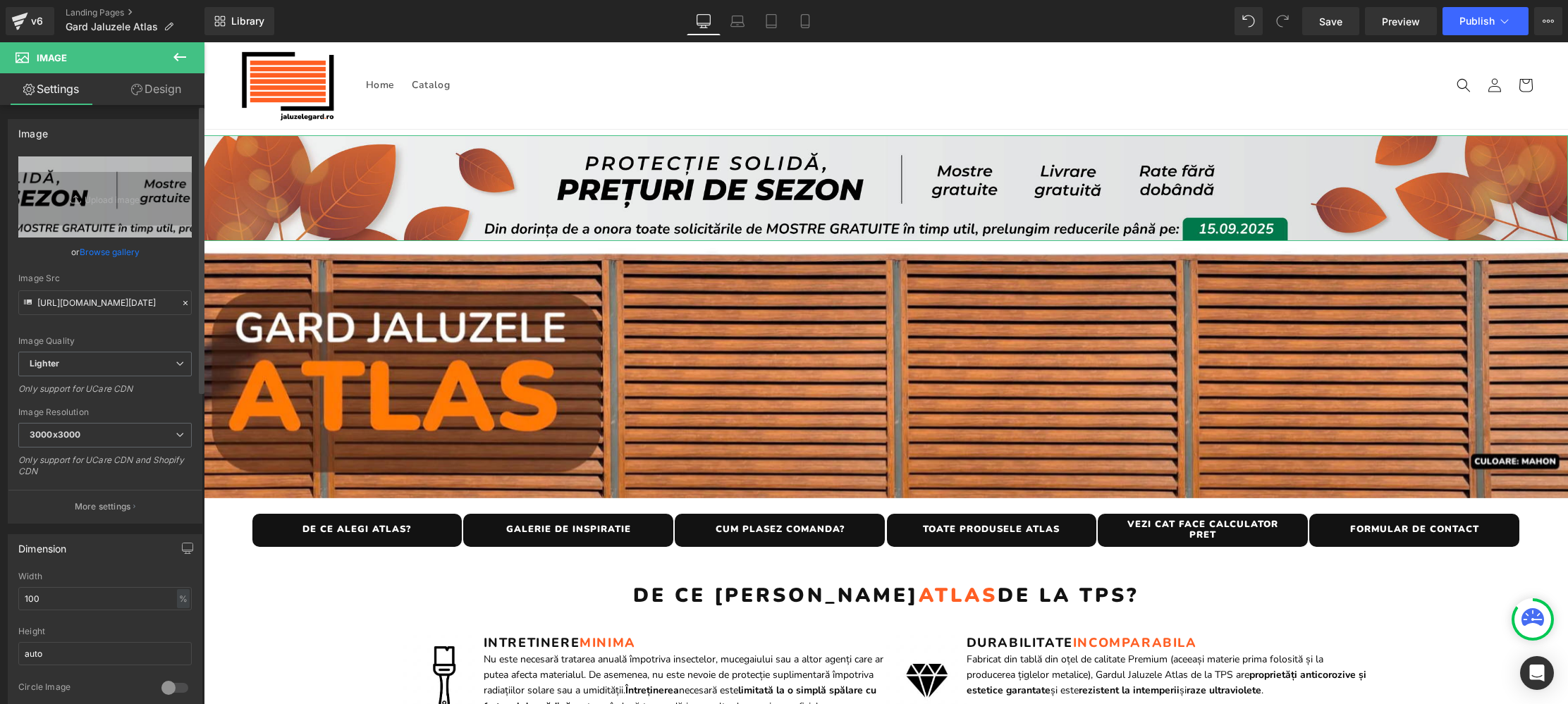
click at [113, 253] on link "Browse gallery" at bounding box center [110, 252] width 60 height 25
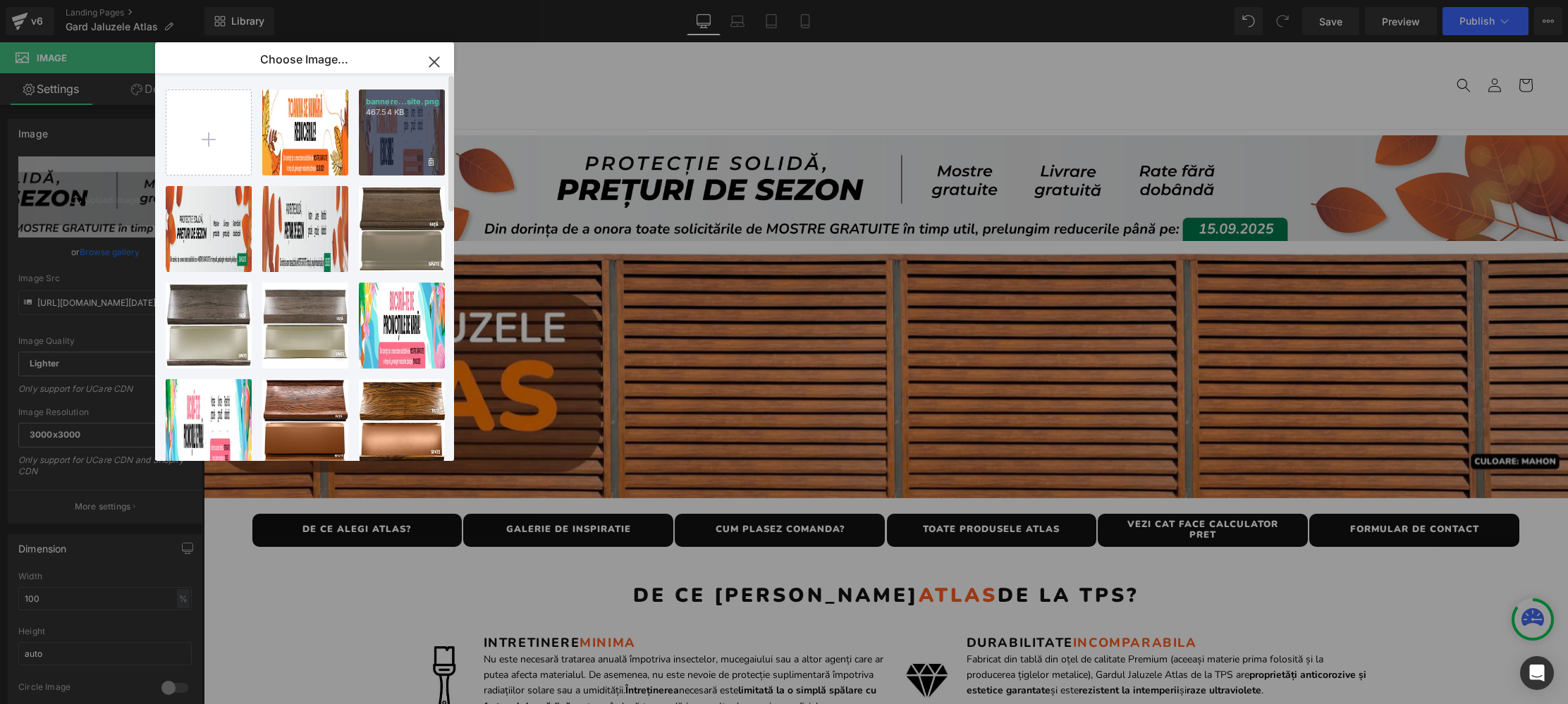
click at [396, 139] on div "bannere...site.png 467.54 KB" at bounding box center [402, 132] width 86 height 86
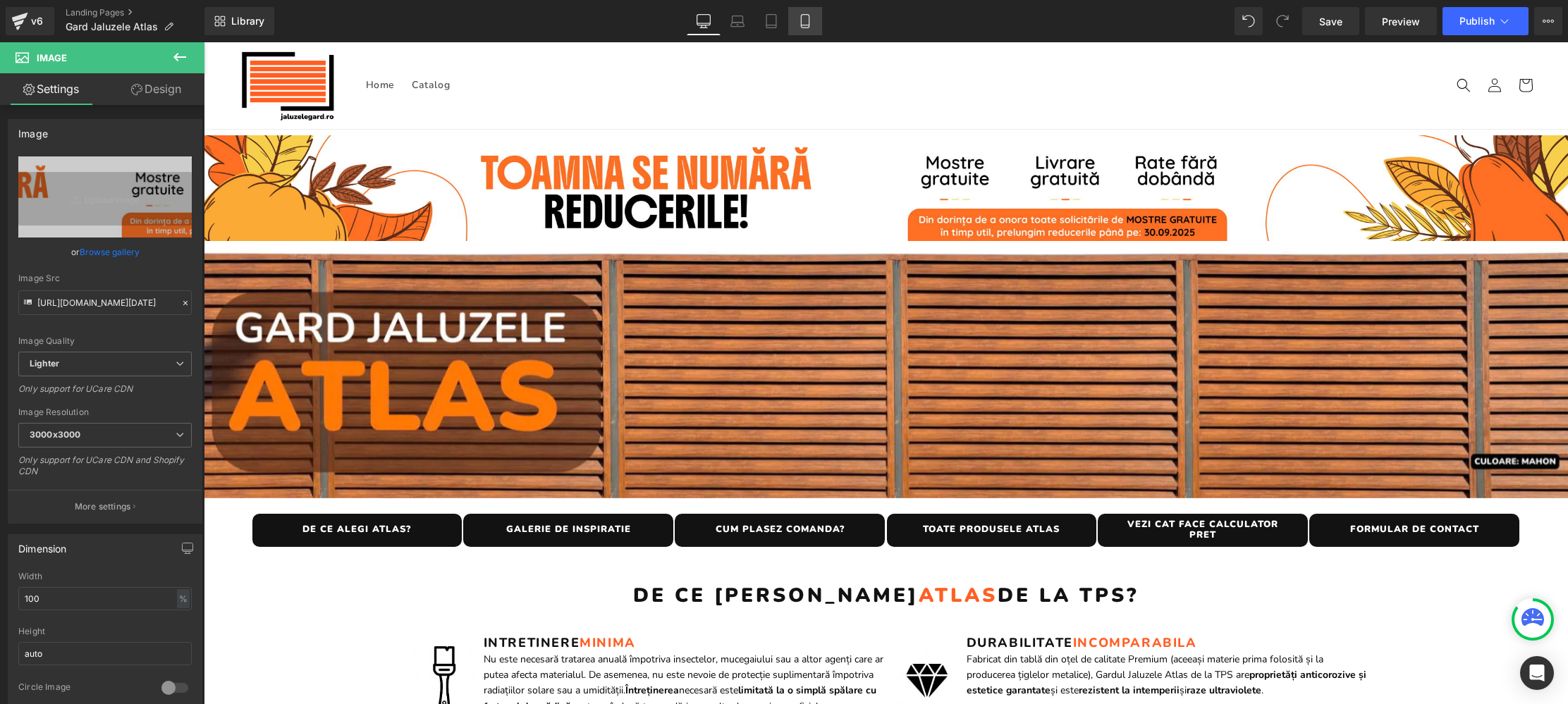
click at [809, 19] on icon at bounding box center [804, 21] width 8 height 14
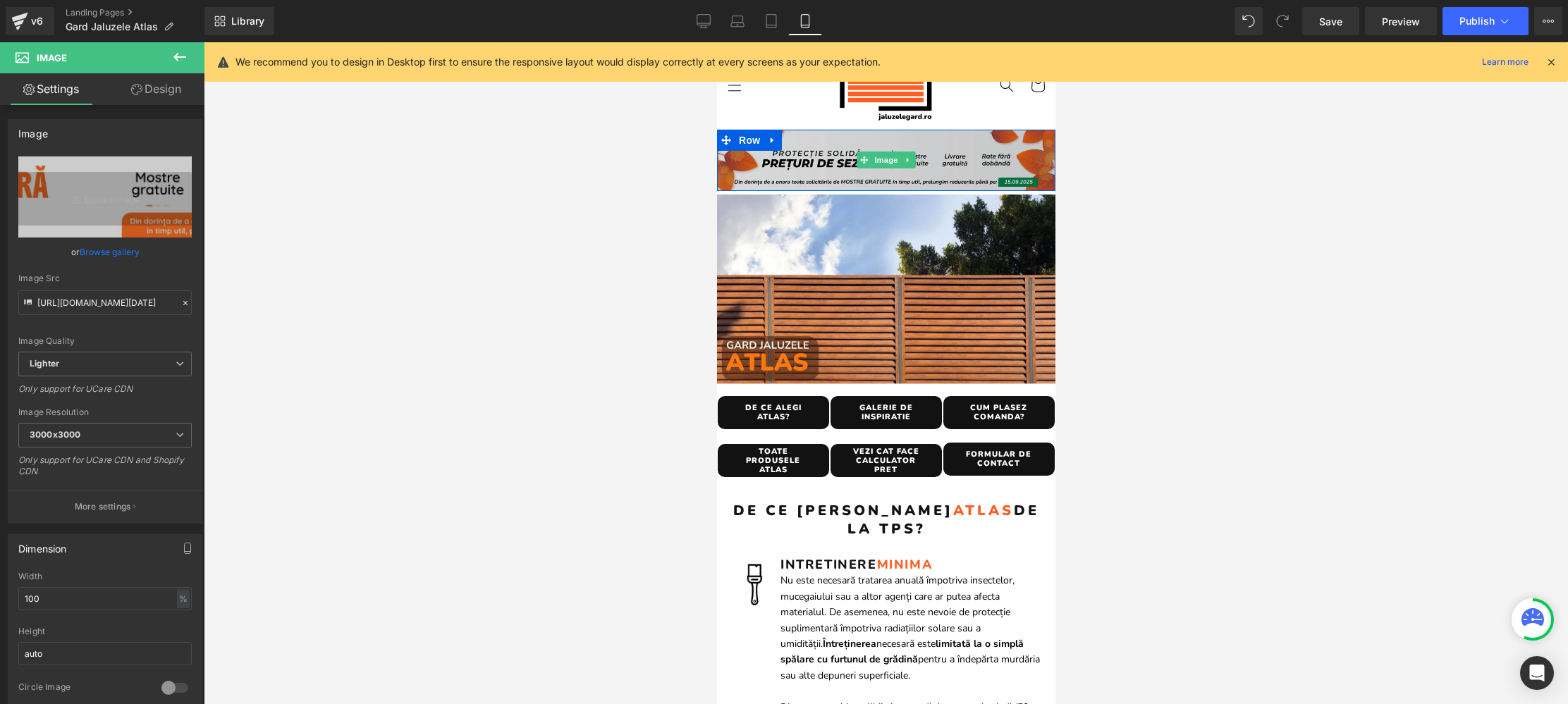
click at [887, 162] on span "Image" at bounding box center [885, 160] width 30 height 17
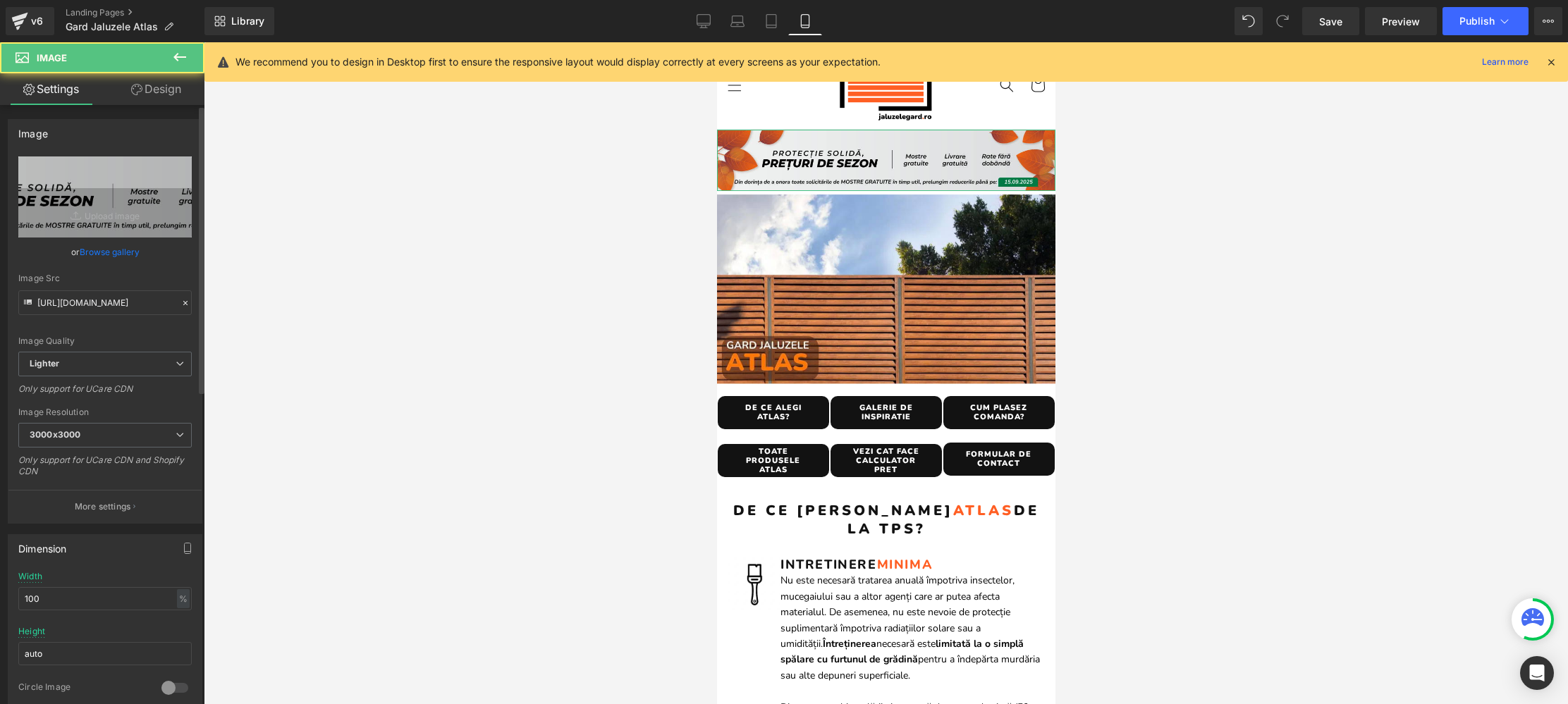
click at [107, 254] on link "Browse gallery" at bounding box center [110, 252] width 60 height 25
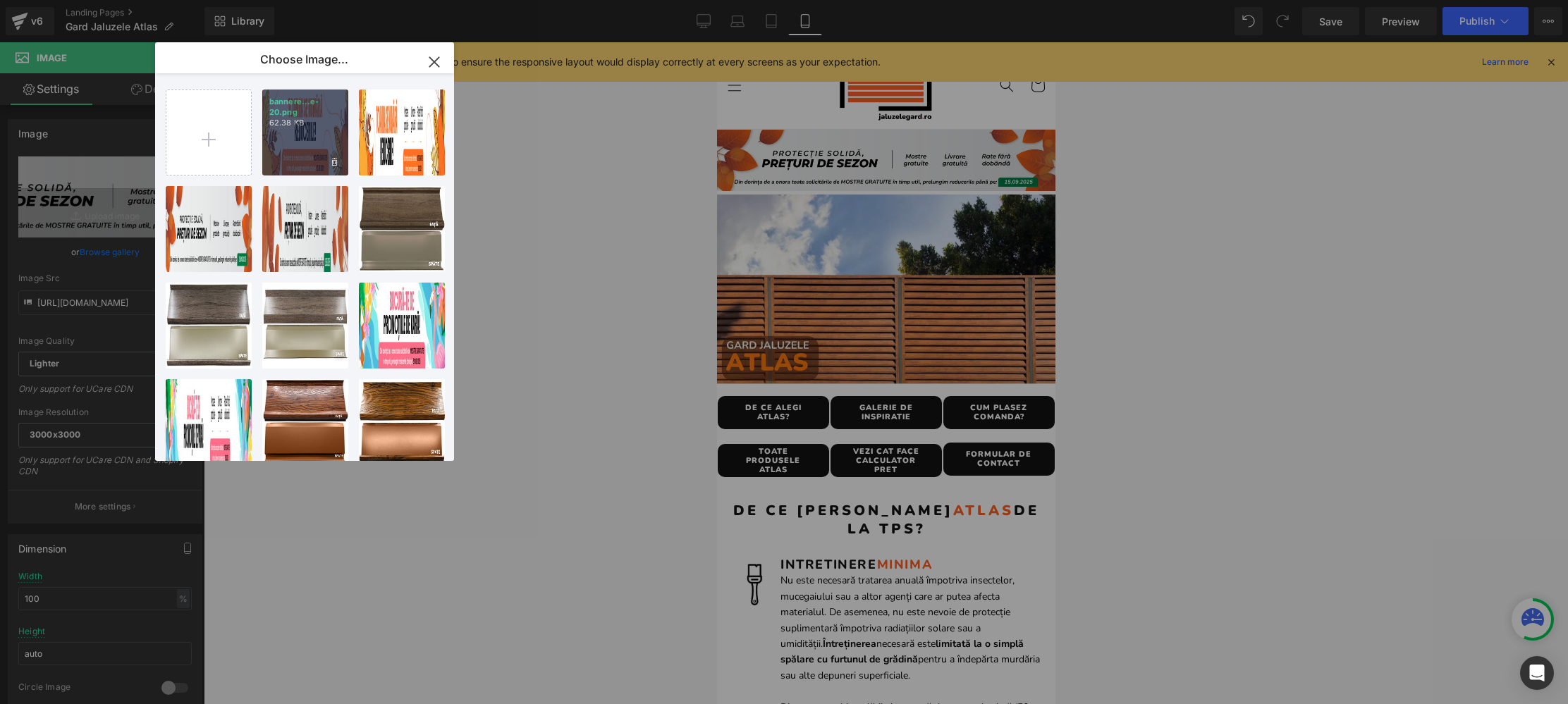
click at [285, 138] on div "bannere...e-20.png 62.38 KB" at bounding box center [305, 132] width 86 height 86
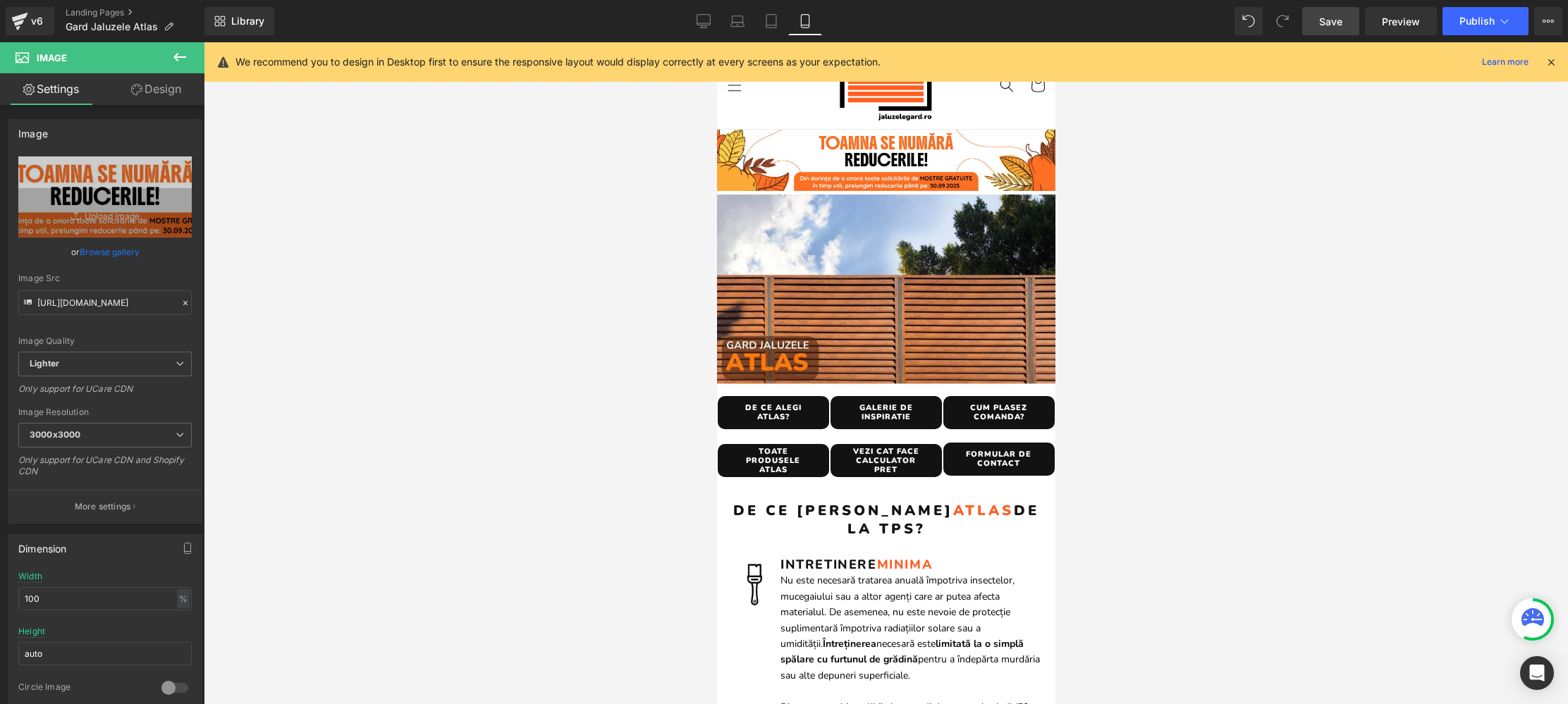
click at [1335, 21] on span "Save" at bounding box center [1331, 21] width 23 height 14
click at [701, 19] on icon at bounding box center [704, 21] width 14 height 14
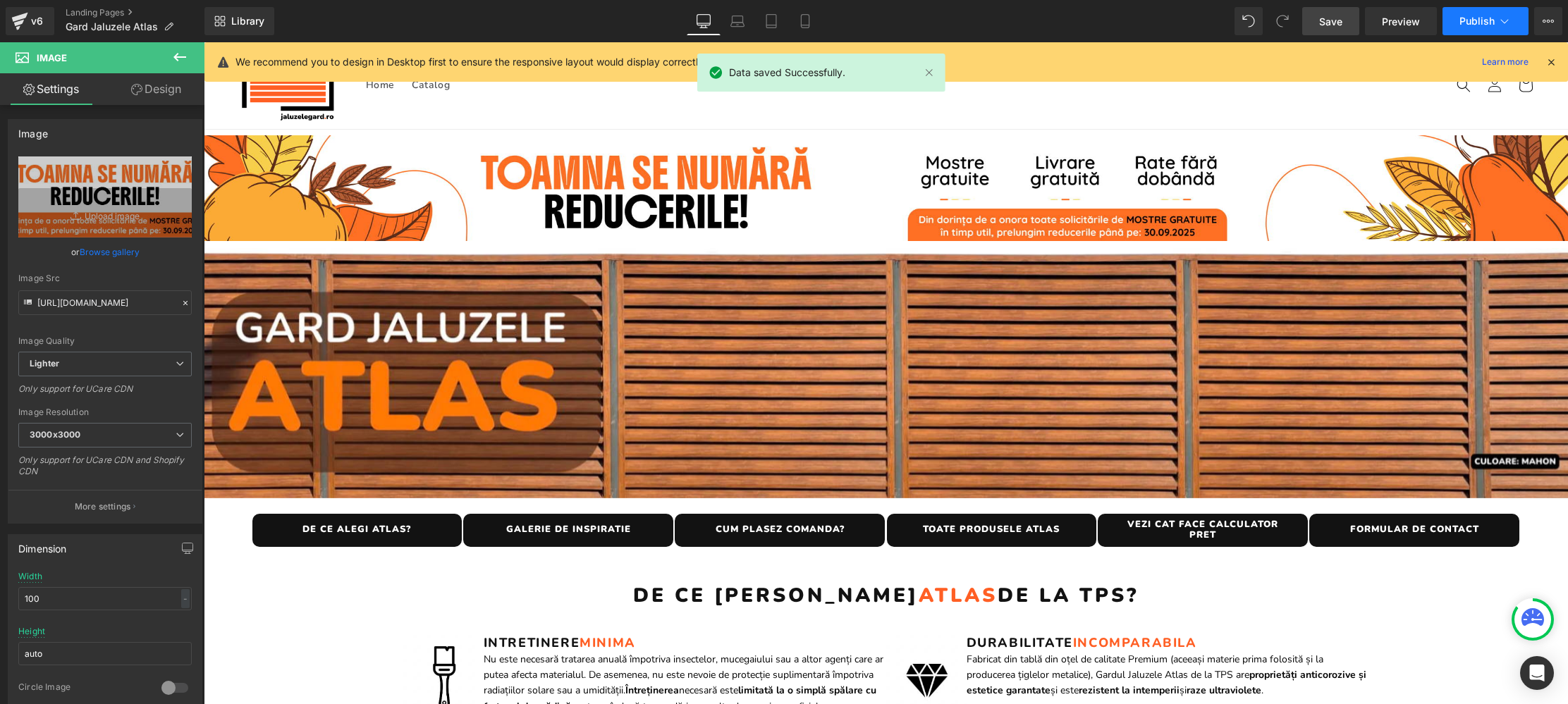
click at [1487, 23] on span "Publish" at bounding box center [1476, 20] width 35 height 11
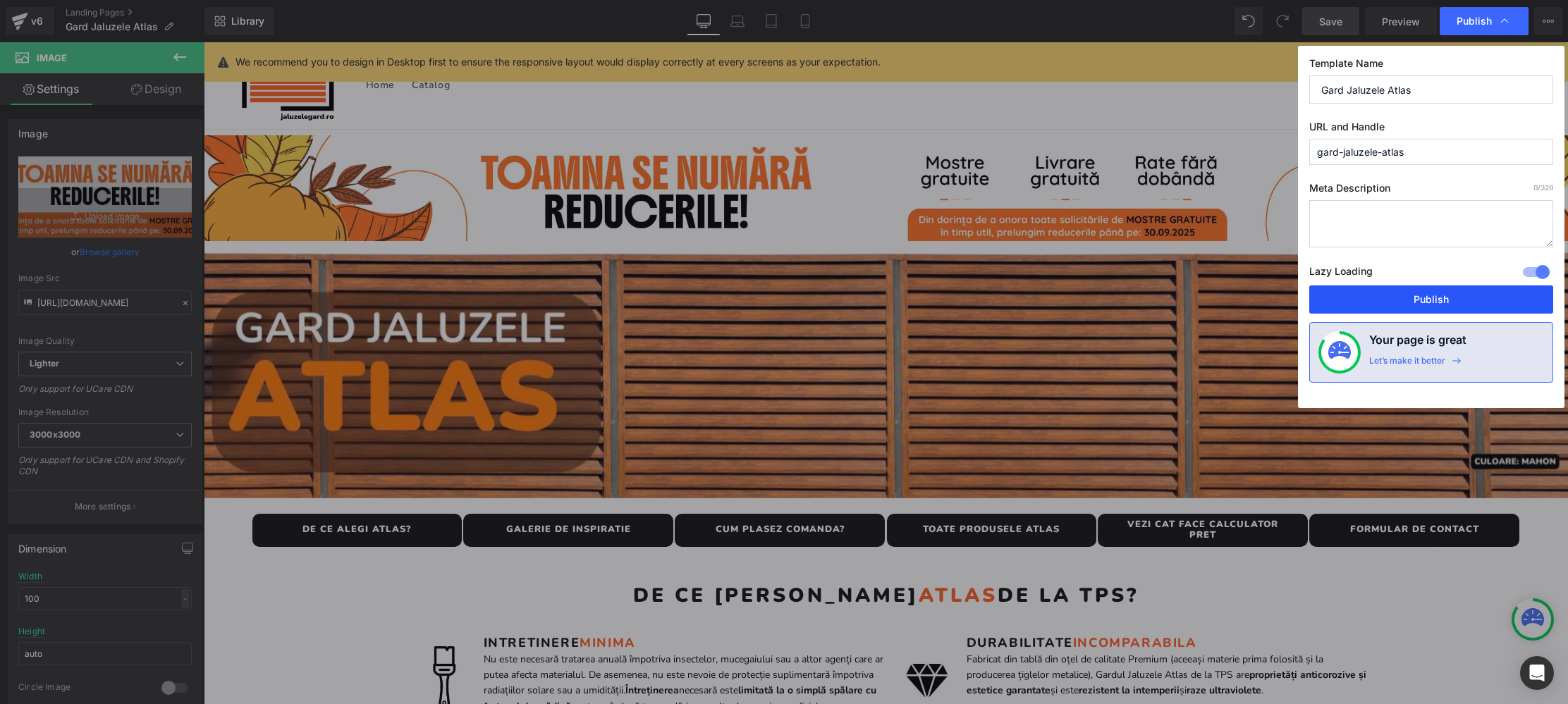
click at [1417, 298] on button "Publish" at bounding box center [1431, 299] width 244 height 28
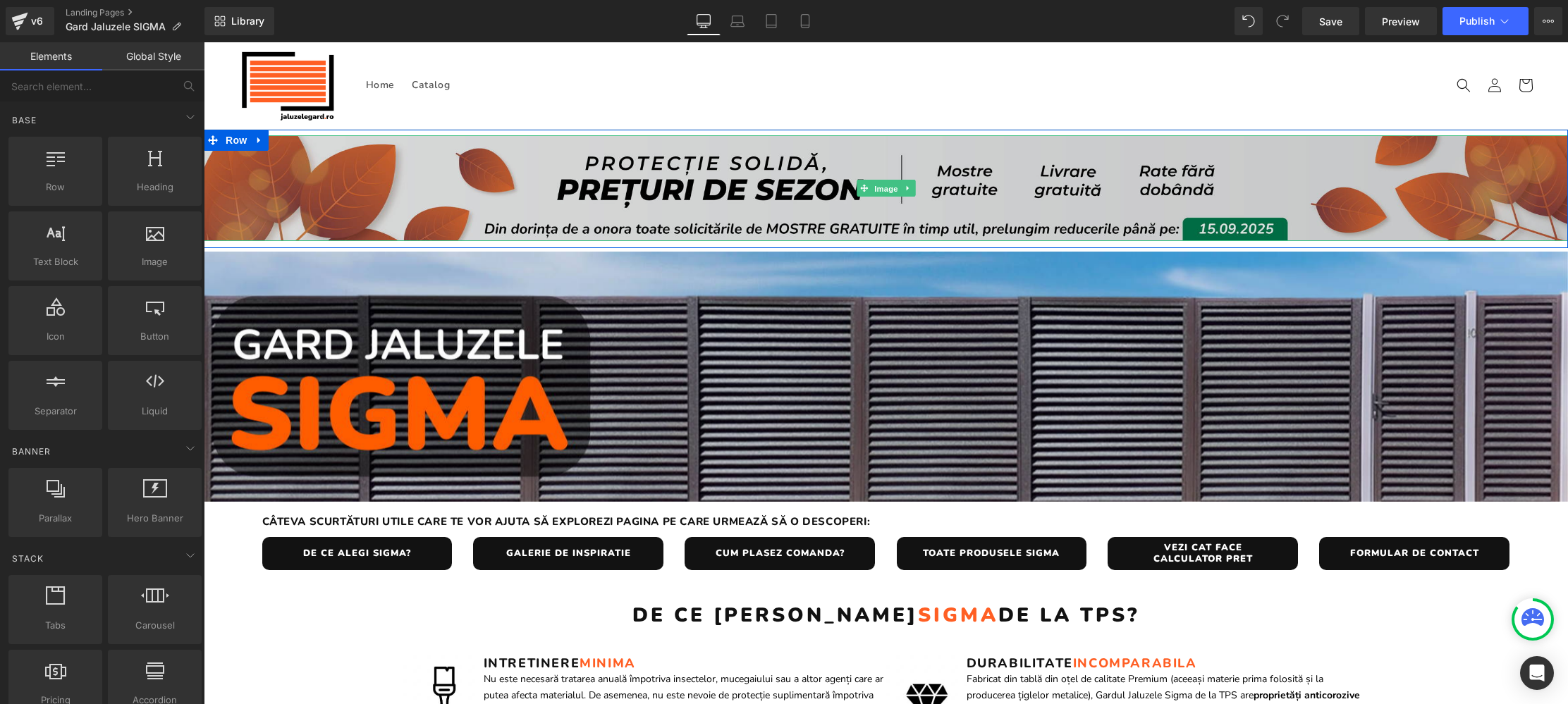
drag, startPoint x: 887, startPoint y: 187, endPoint x: 624, endPoint y: 173, distance: 263.4
click at [886, 187] on span "Image" at bounding box center [886, 189] width 30 height 17
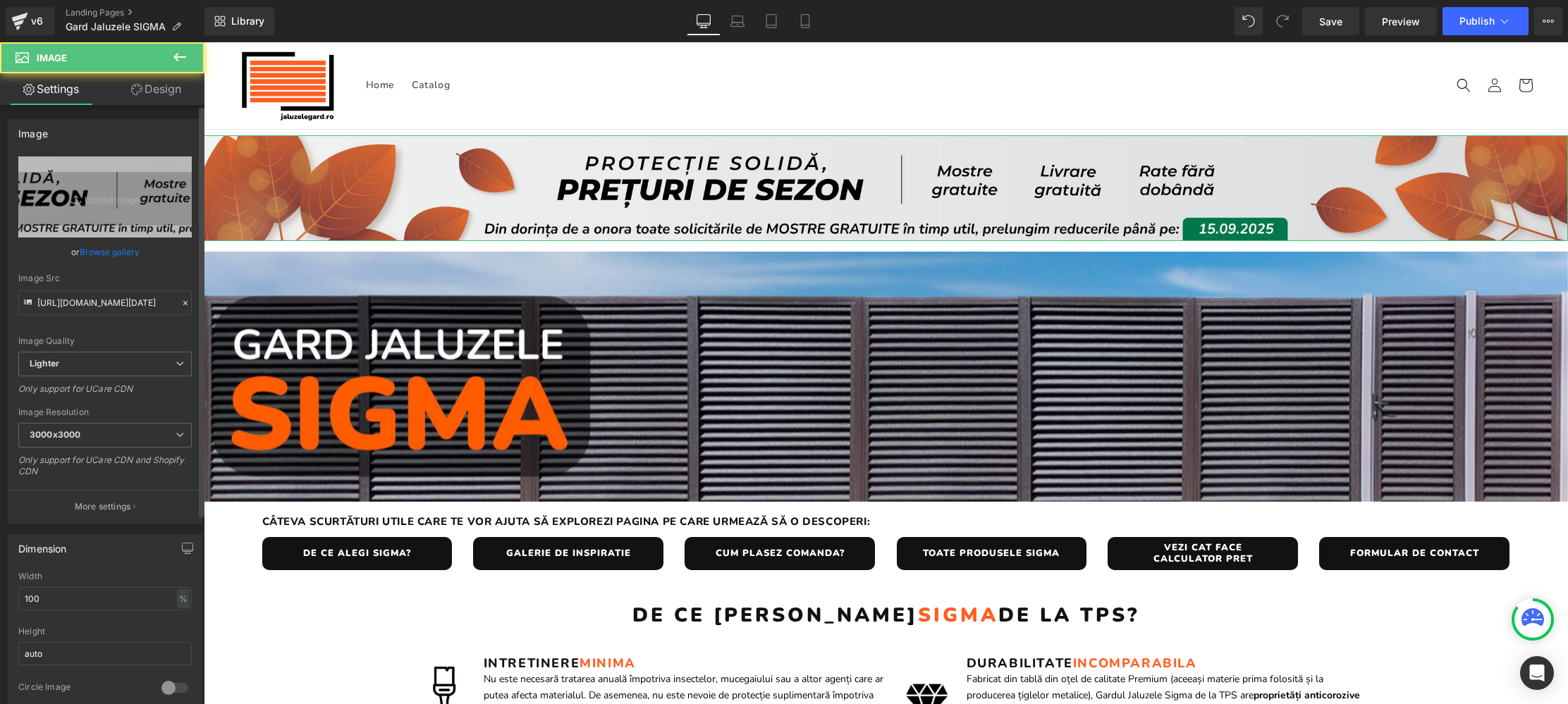
click at [121, 251] on link "Browse gallery" at bounding box center [110, 252] width 60 height 25
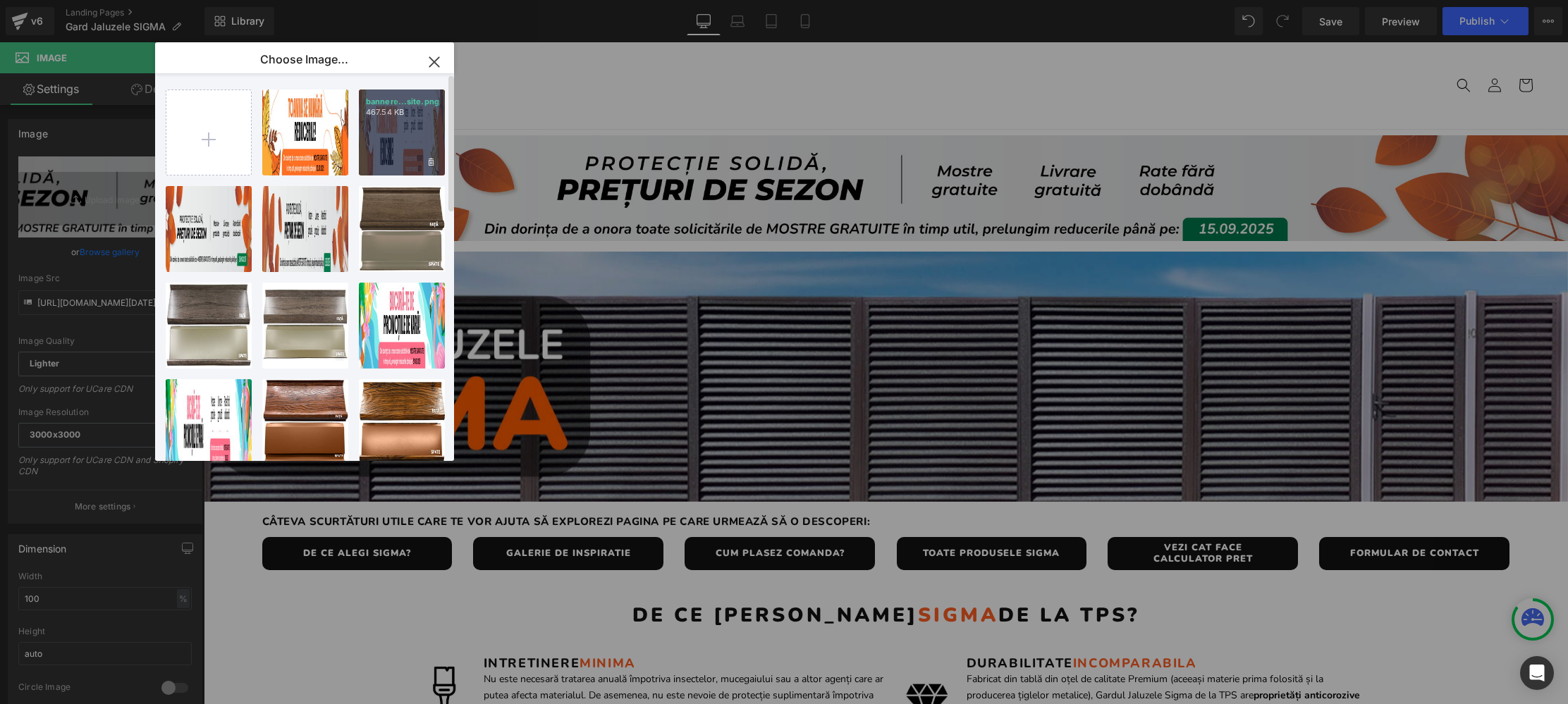
click at [371, 146] on div "bannere...site.png 467.54 KB" at bounding box center [402, 132] width 86 height 86
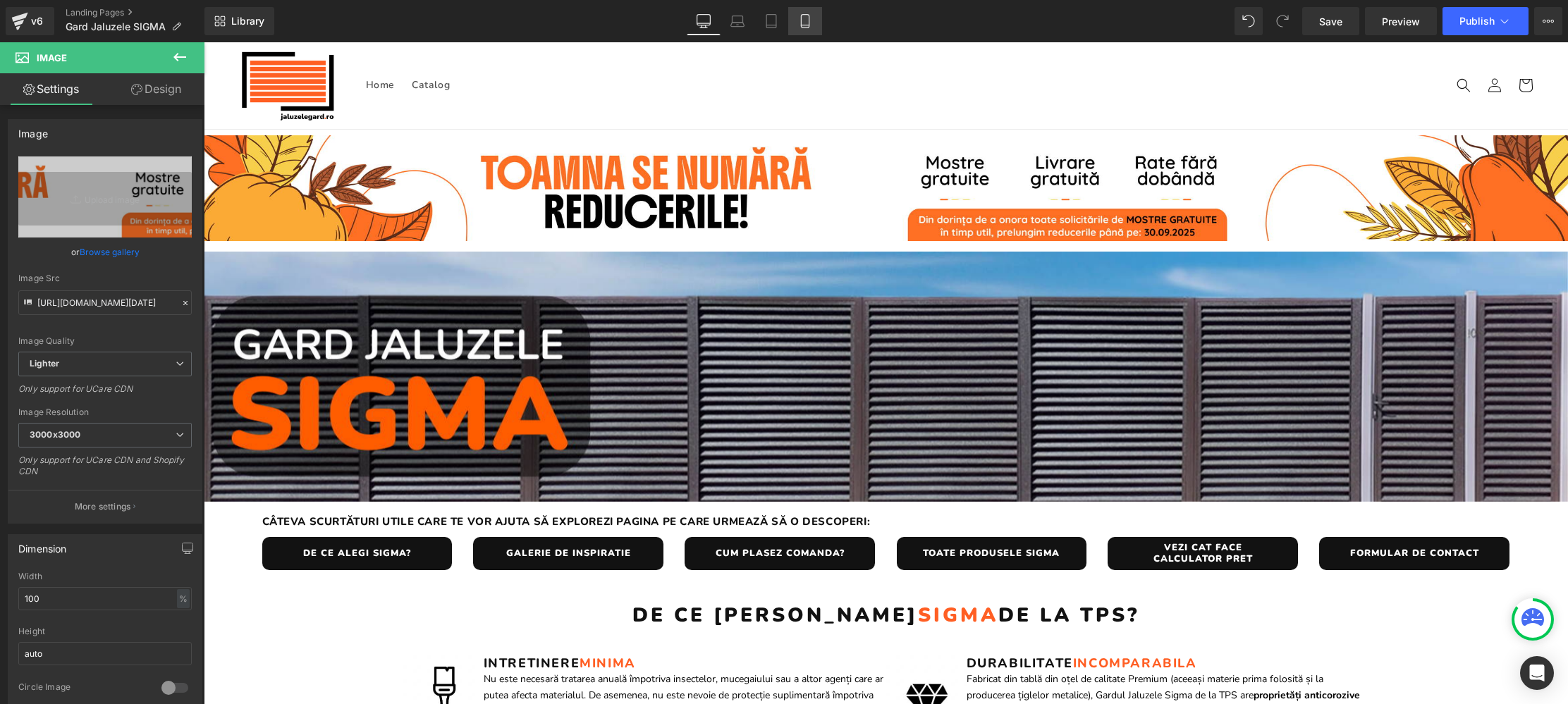
click at [806, 20] on icon at bounding box center [805, 21] width 14 height 14
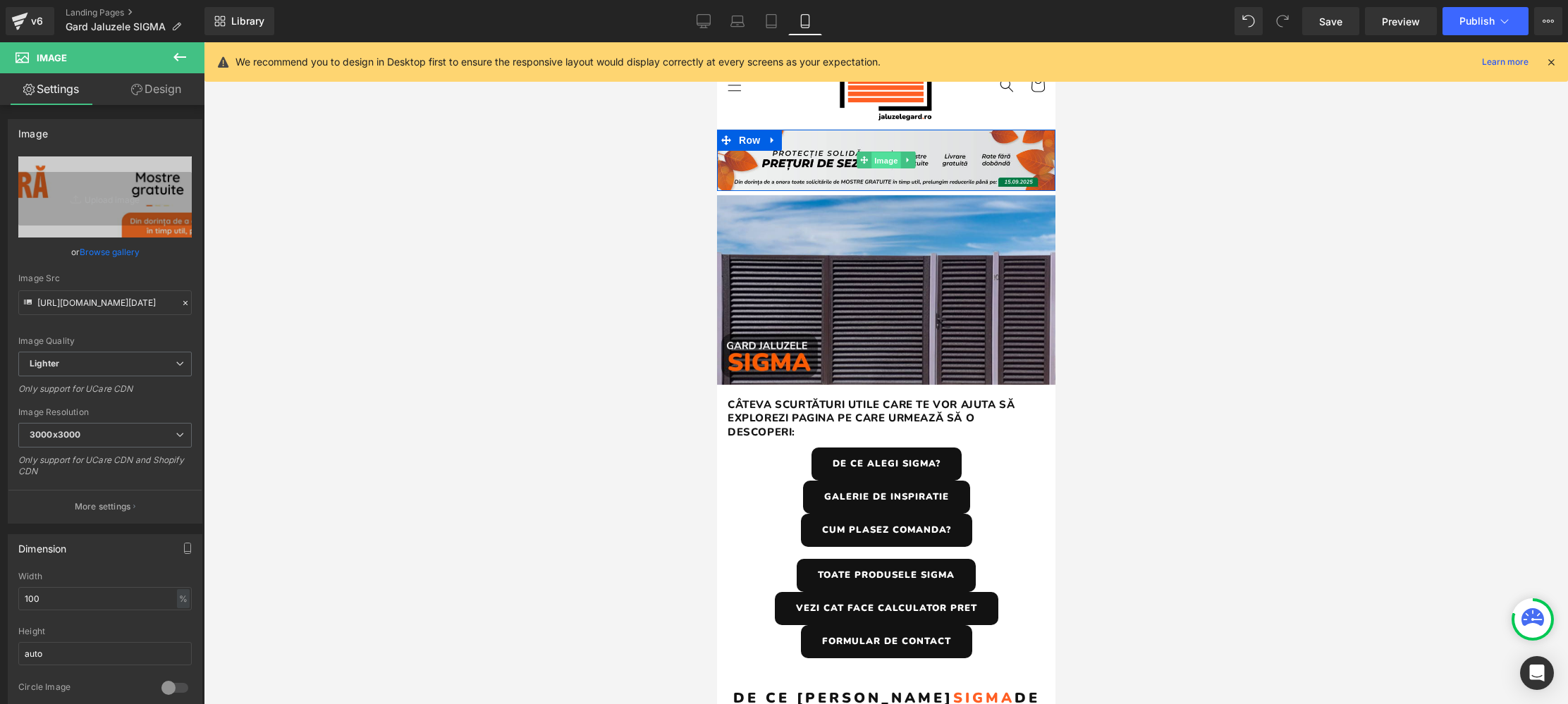
drag, startPoint x: 891, startPoint y: 158, endPoint x: 1086, endPoint y: 237, distance: 210.4
click at [891, 158] on span "Image" at bounding box center [885, 161] width 30 height 17
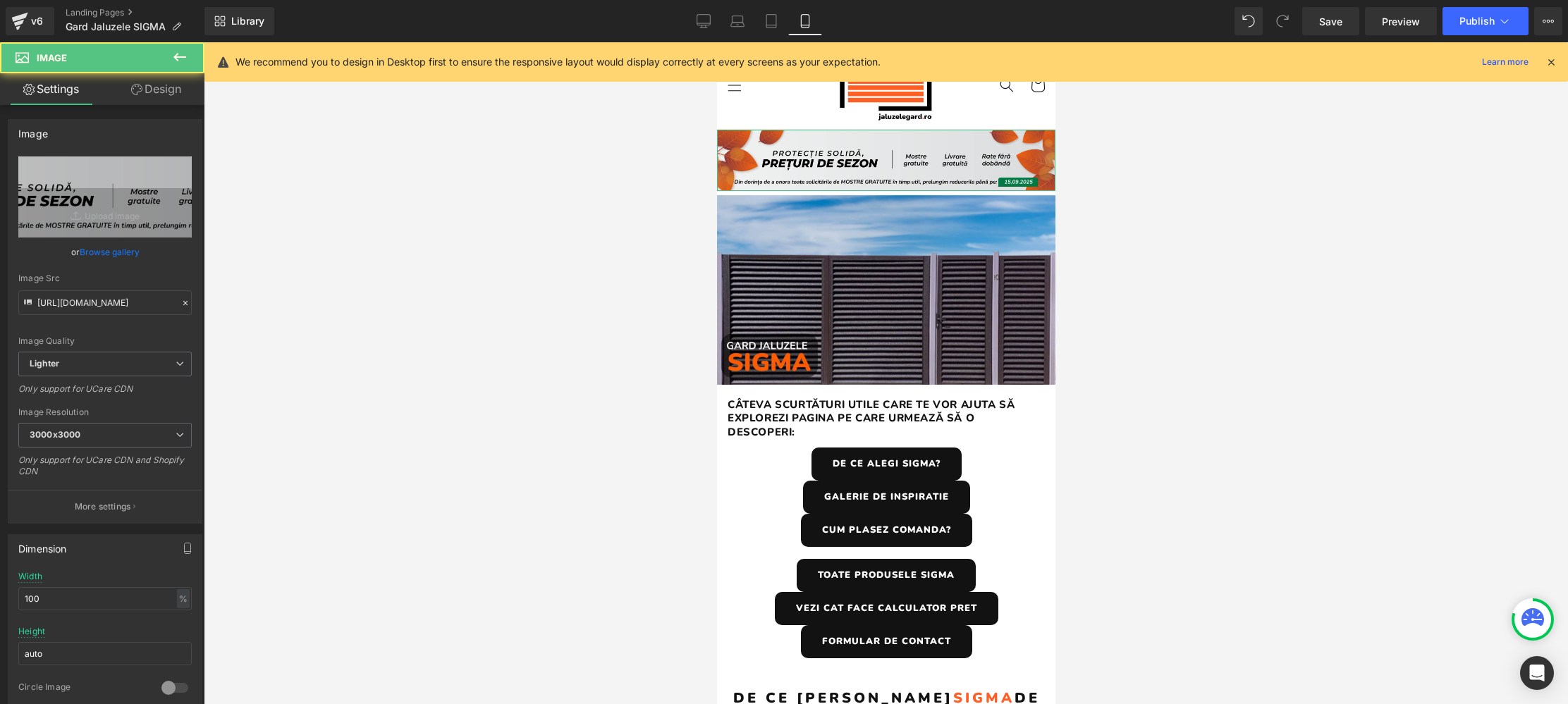
click at [123, 251] on link "Browse gallery" at bounding box center [110, 252] width 60 height 25
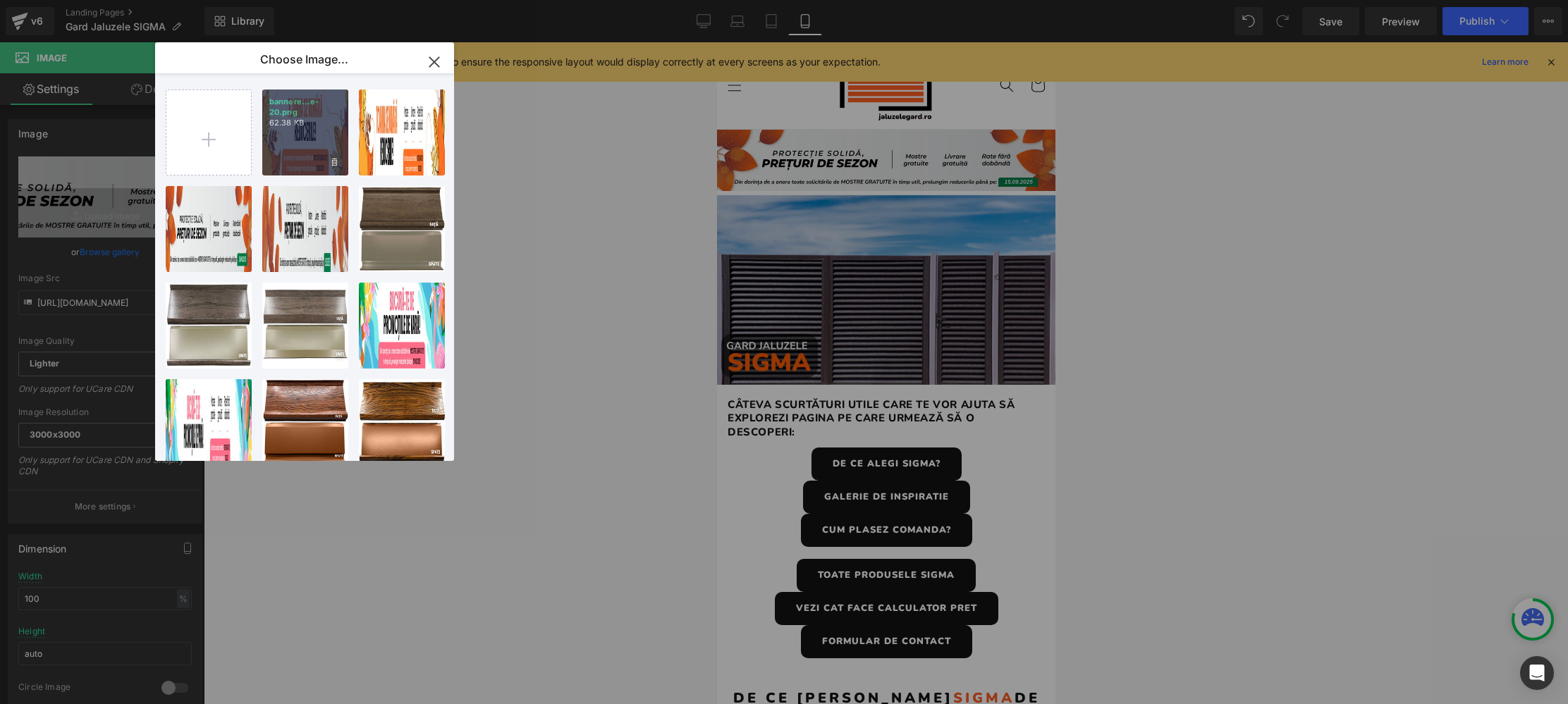
click at [308, 129] on div "bannere...e-20.png 62.38 KB" at bounding box center [305, 132] width 86 height 86
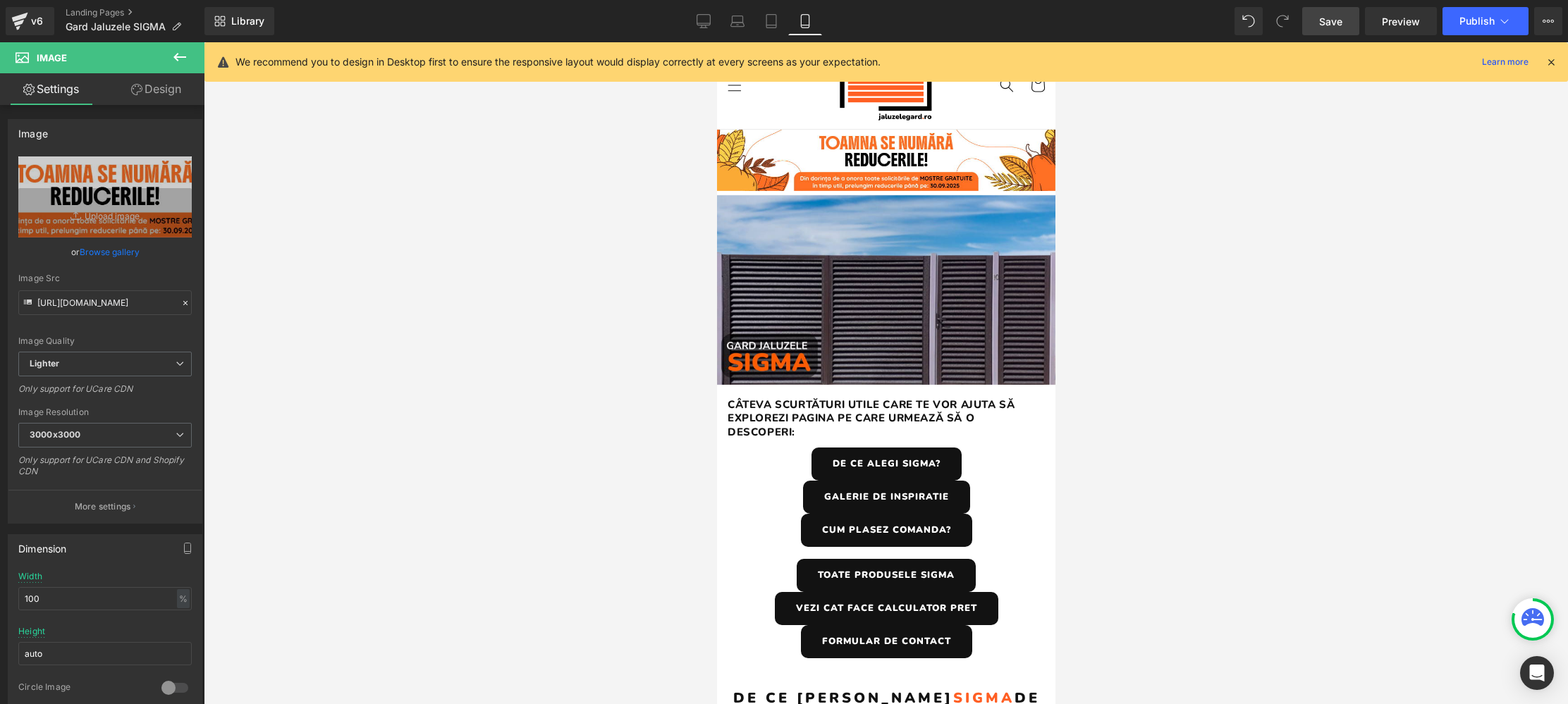
click at [1338, 21] on span "Save" at bounding box center [1331, 21] width 23 height 14
click at [1486, 22] on span "Publish" at bounding box center [1476, 20] width 35 height 11
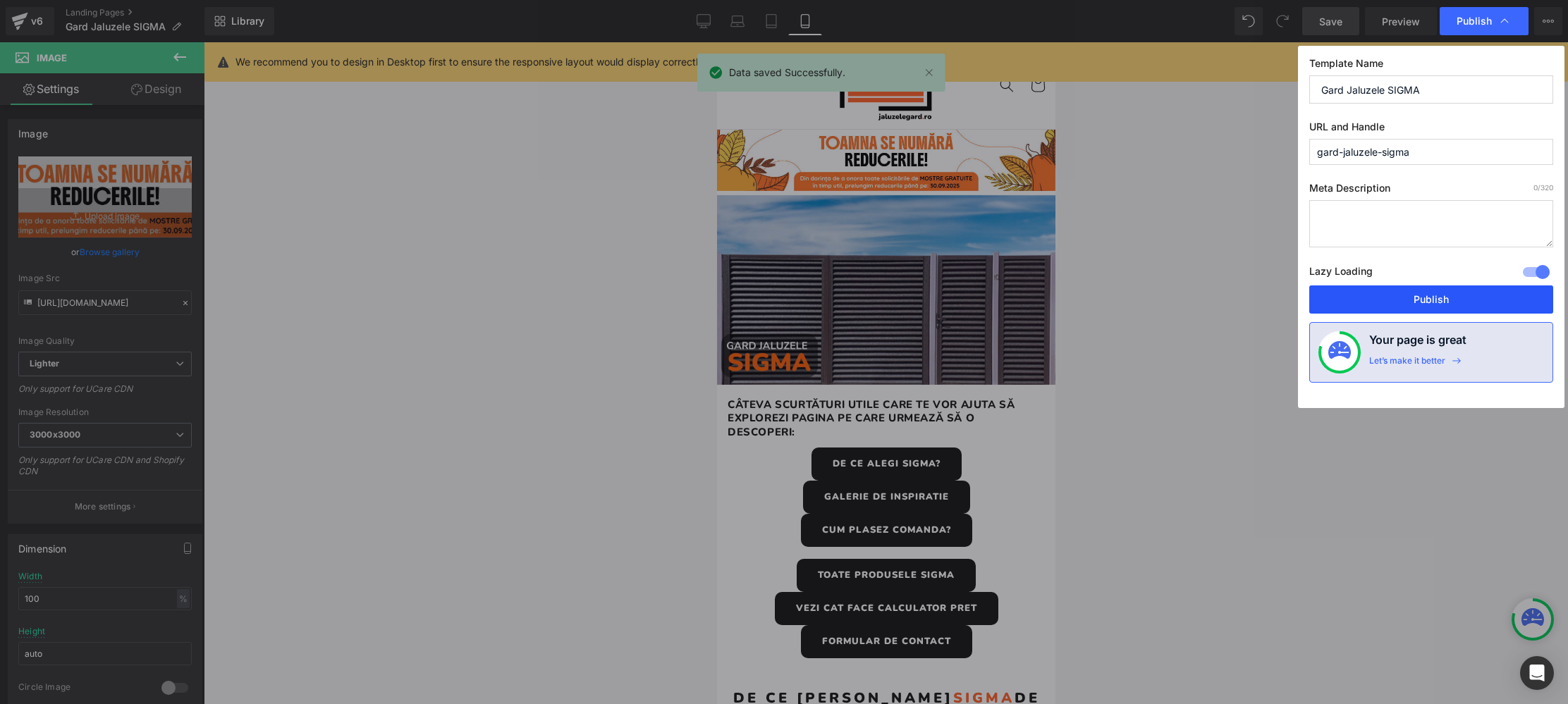
click at [1445, 303] on button "Publish" at bounding box center [1431, 299] width 244 height 28
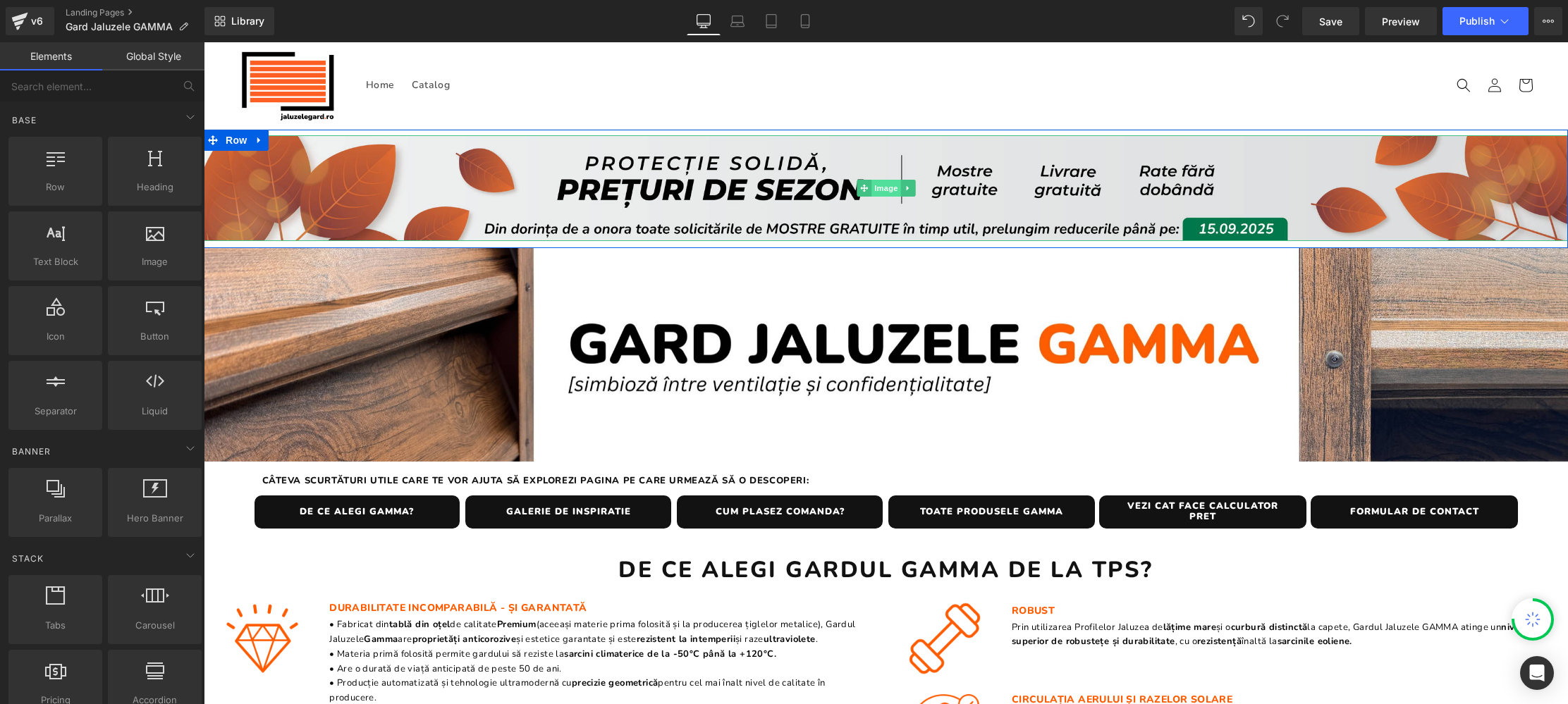
click at [886, 186] on span "Image" at bounding box center [886, 188] width 30 height 17
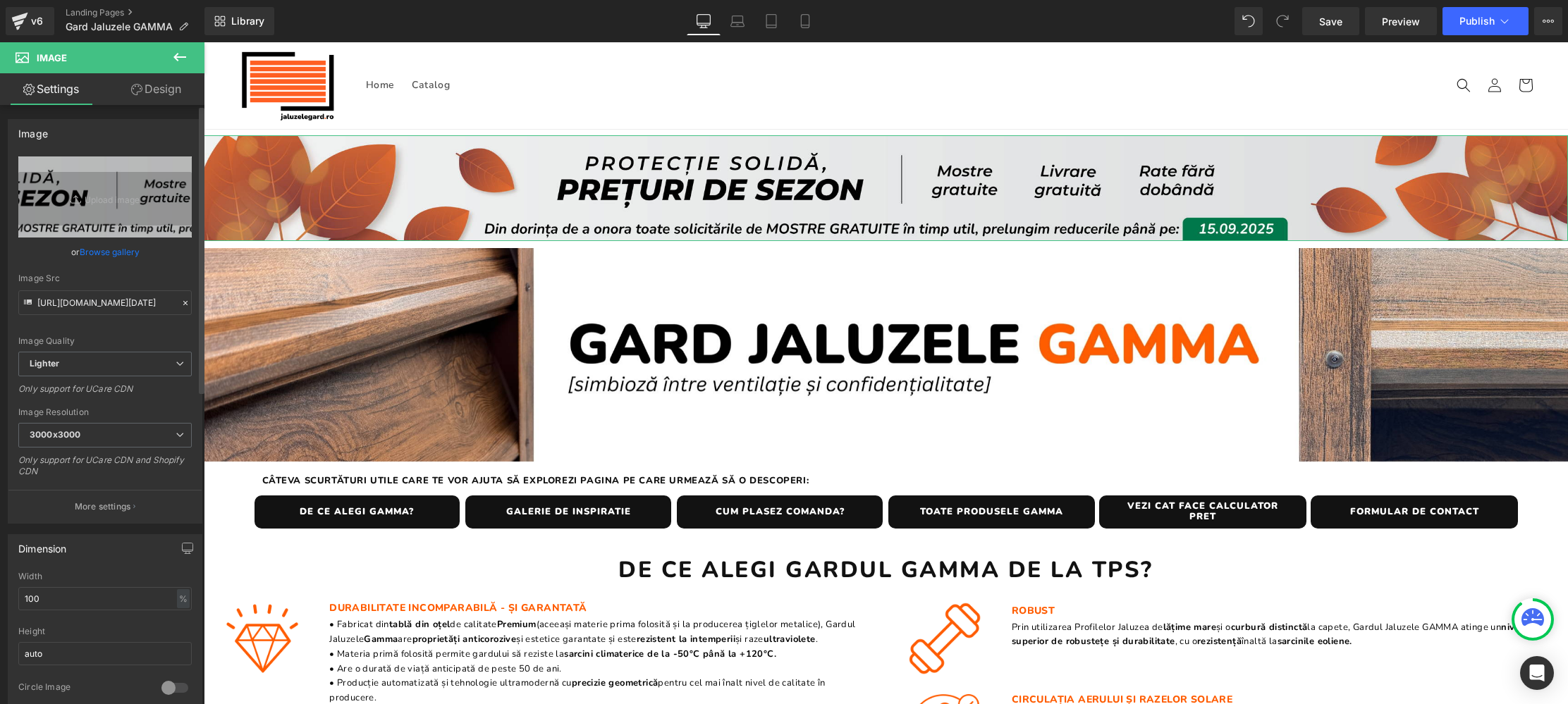
click at [89, 250] on link "Browse gallery" at bounding box center [110, 252] width 60 height 25
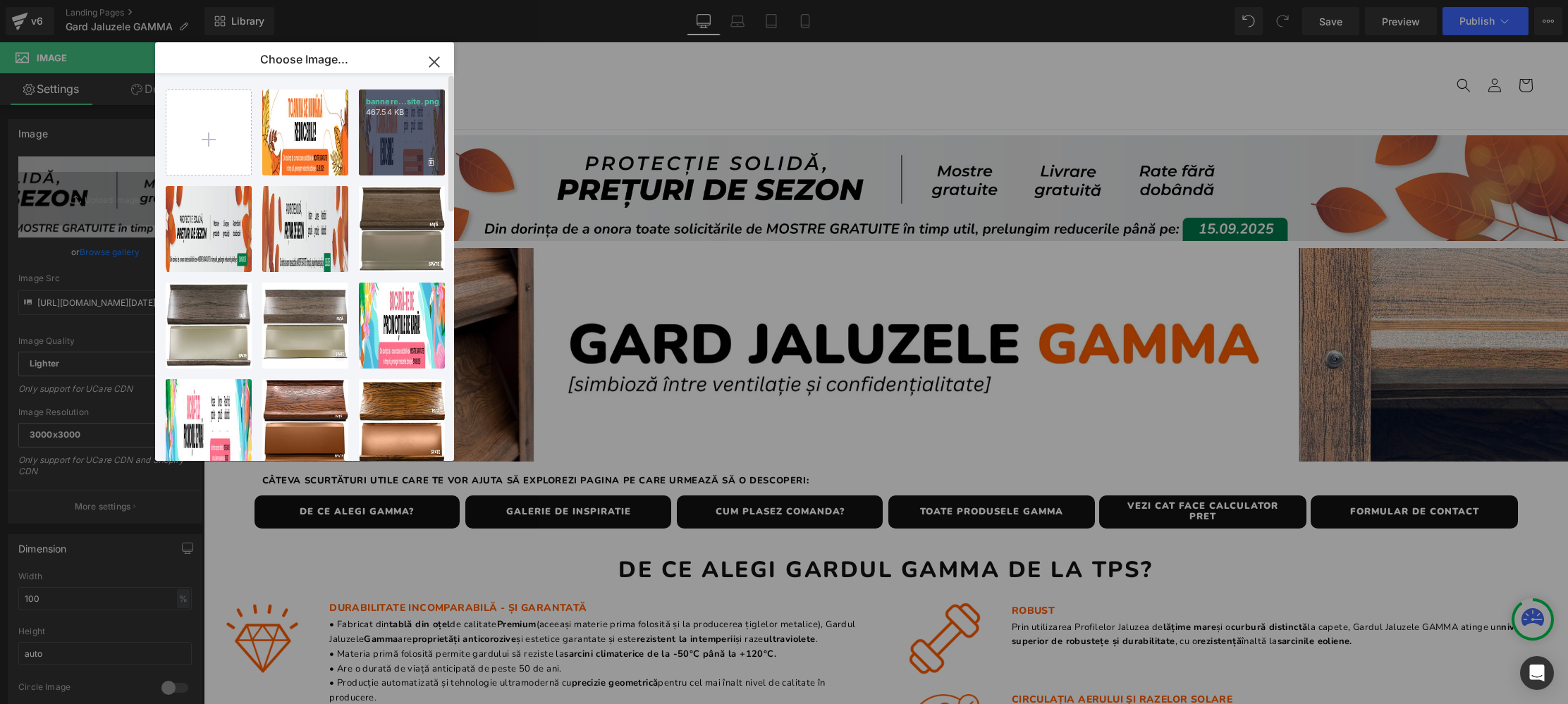
drag, startPoint x: 371, startPoint y: 151, endPoint x: 171, endPoint y: 111, distance: 204.0
click at [371, 151] on div "bannere...site.png 467.54 KB" at bounding box center [402, 132] width 86 height 86
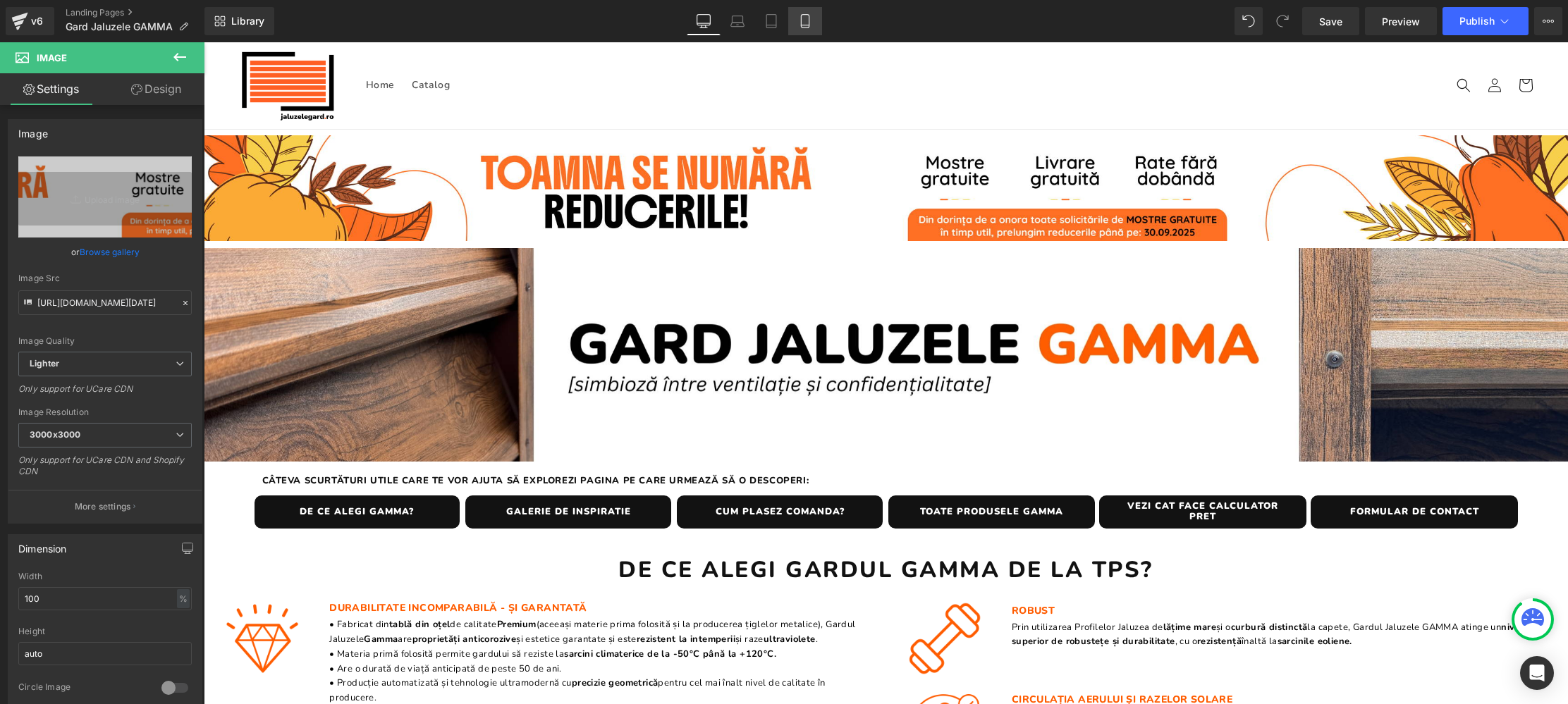
click at [805, 23] on icon at bounding box center [805, 21] width 14 height 14
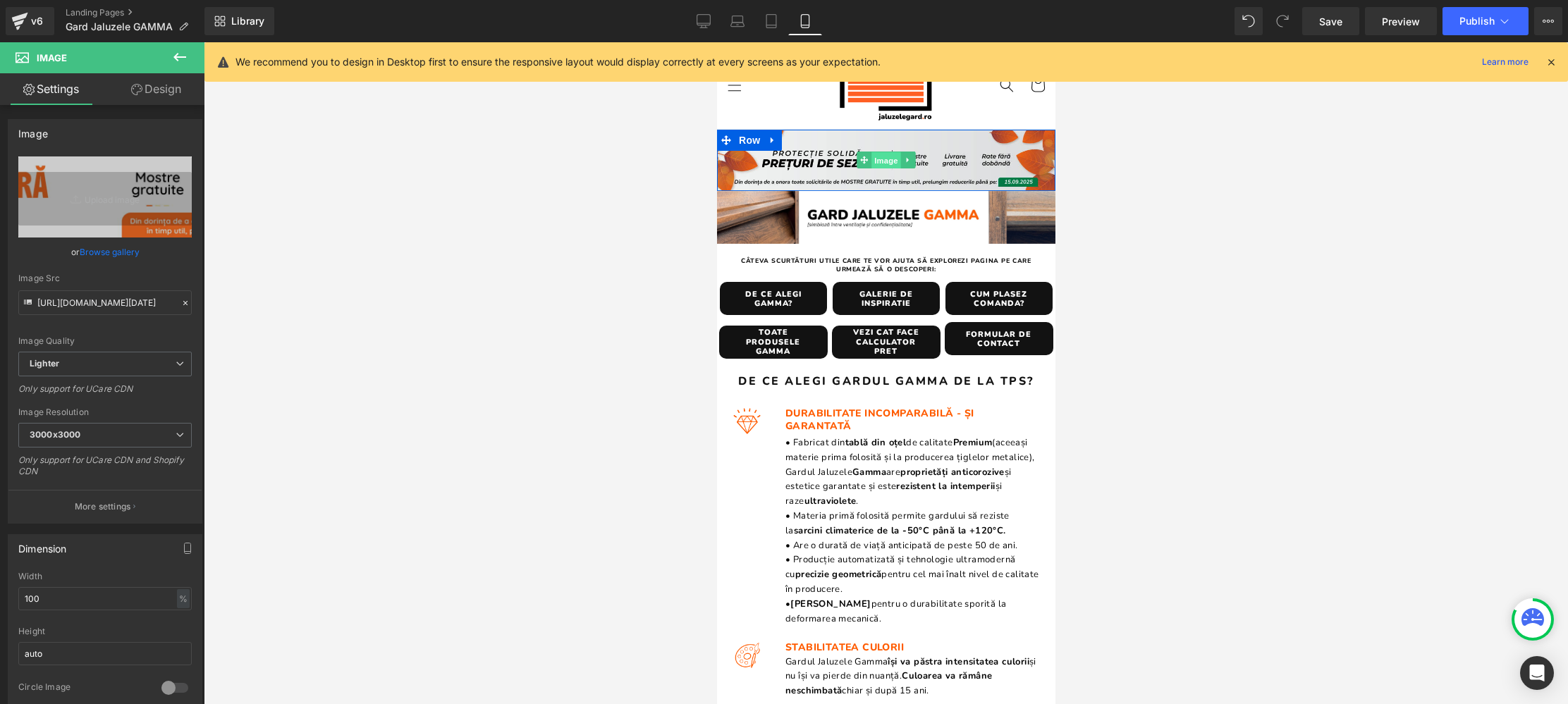
click at [888, 161] on span "Image" at bounding box center [885, 161] width 30 height 17
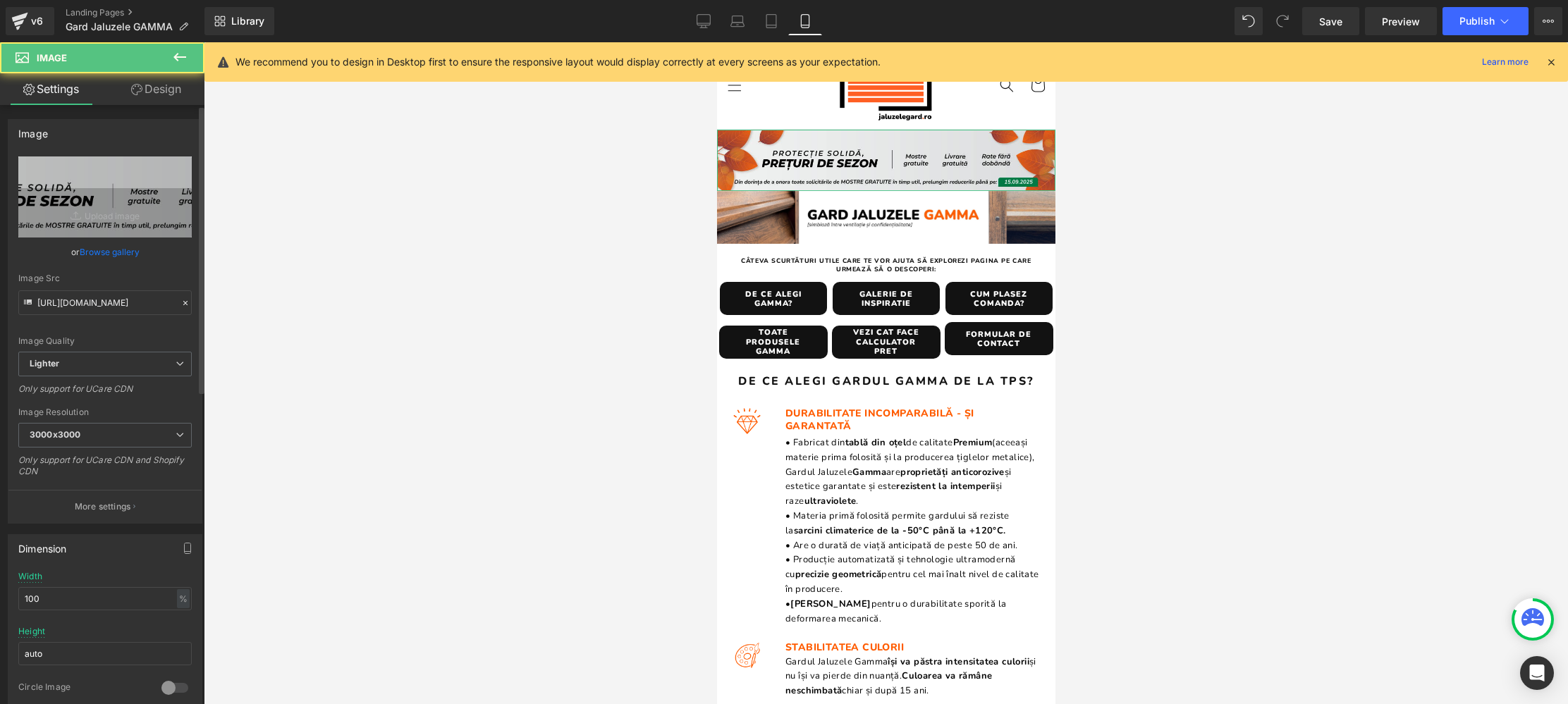
click at [111, 251] on link "Browse gallery" at bounding box center [110, 252] width 60 height 25
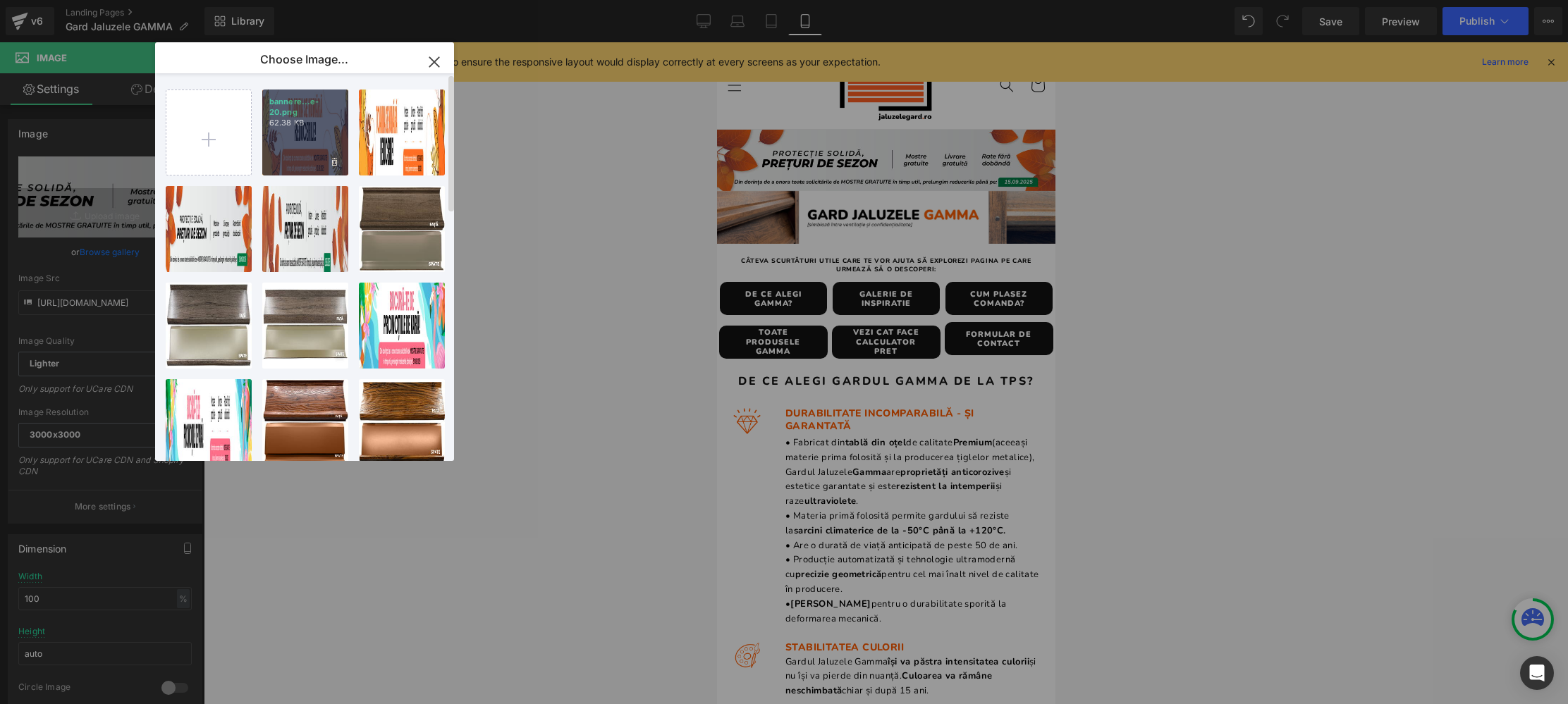
click at [310, 148] on div "bannere...e-20.png 62.38 KB" at bounding box center [305, 132] width 86 height 86
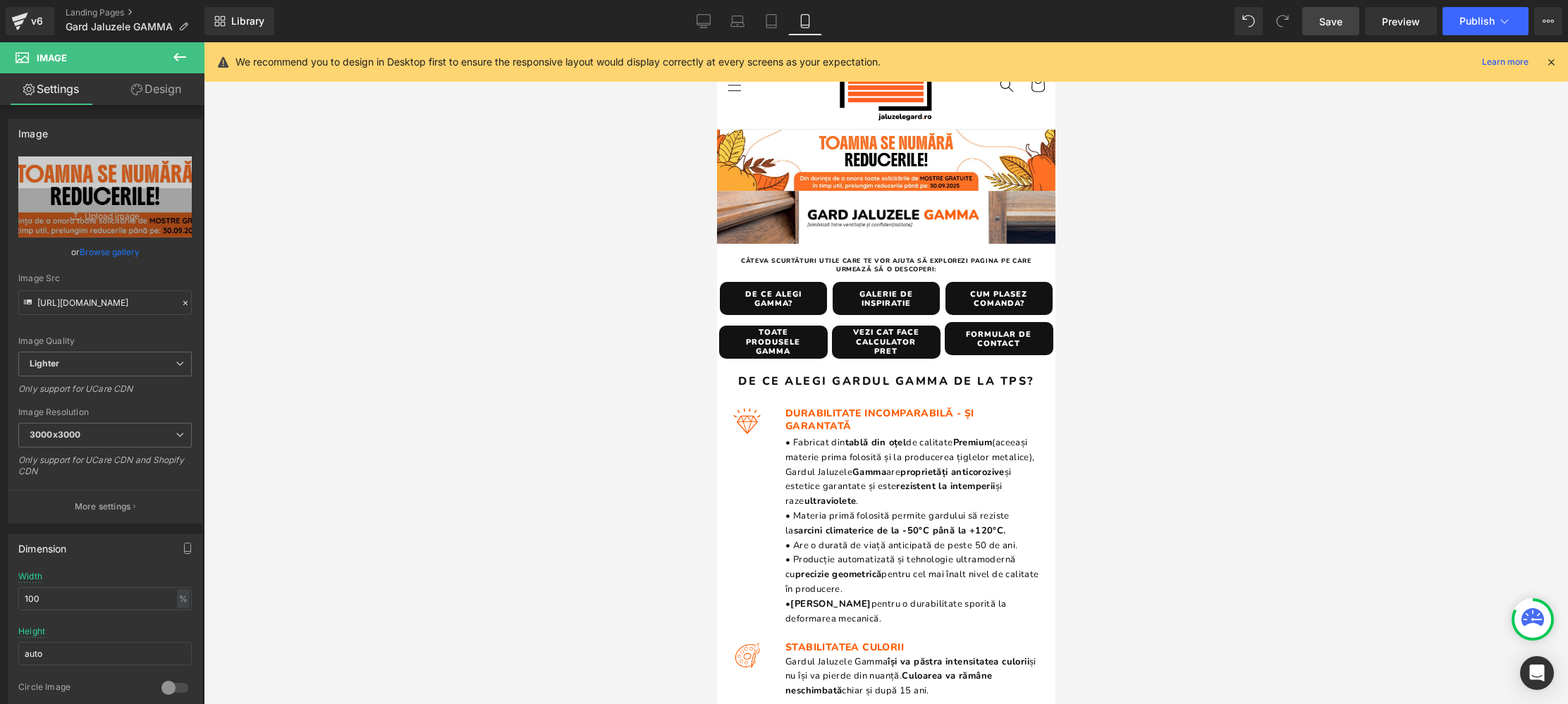
click at [1323, 28] on link "Save" at bounding box center [1331, 20] width 57 height 28
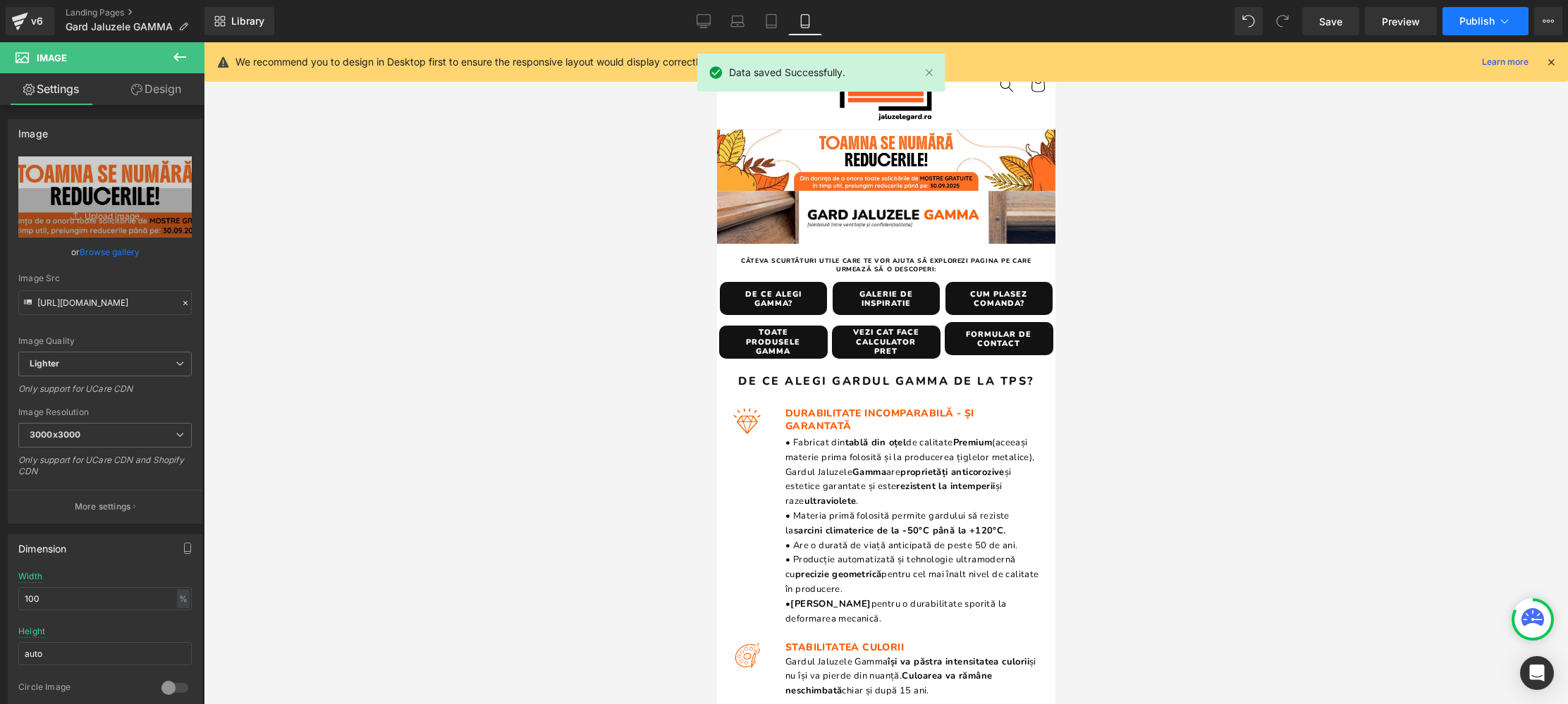
click at [1489, 19] on span "Publish" at bounding box center [1476, 20] width 35 height 11
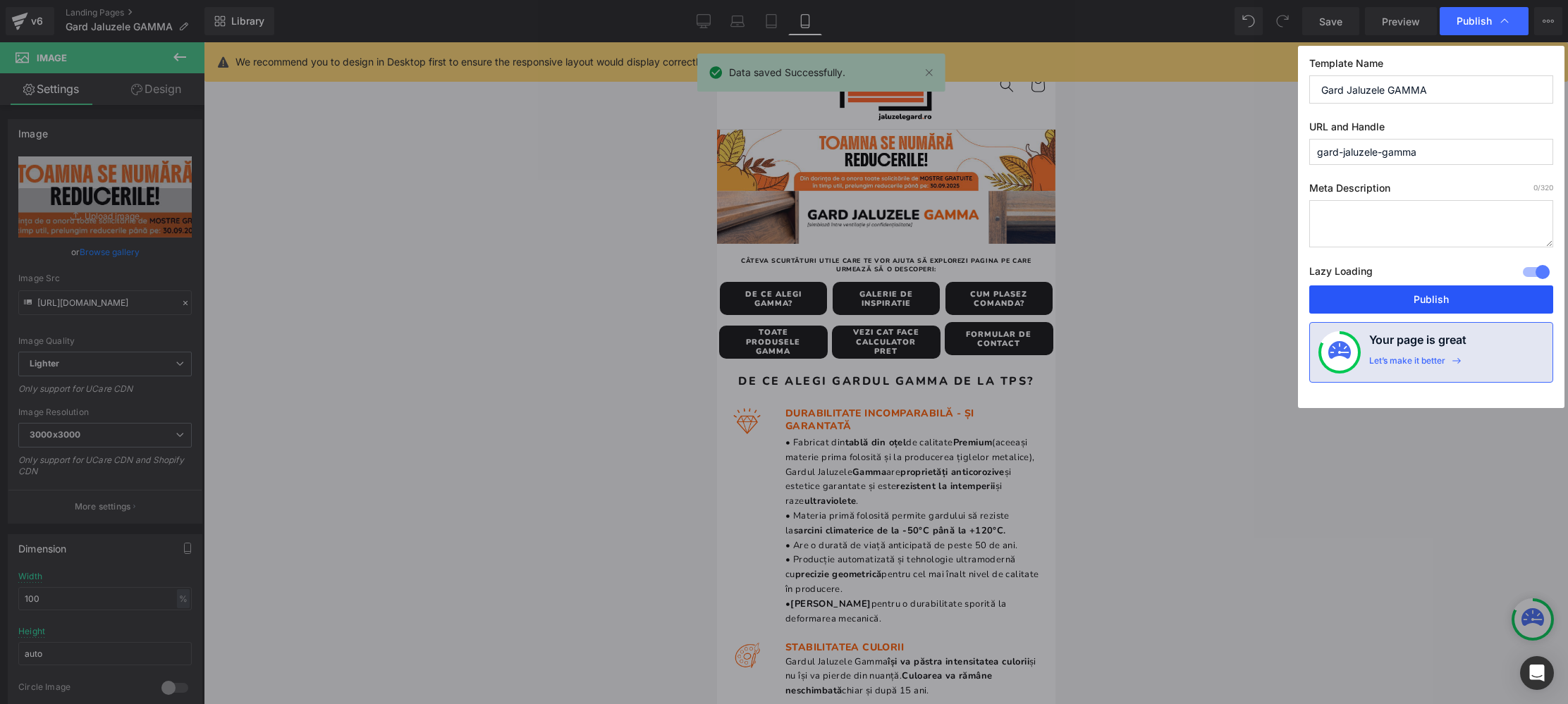
click at [1455, 307] on button "Publish" at bounding box center [1431, 299] width 244 height 28
